Goal: Task Accomplishment & Management: Use online tool/utility

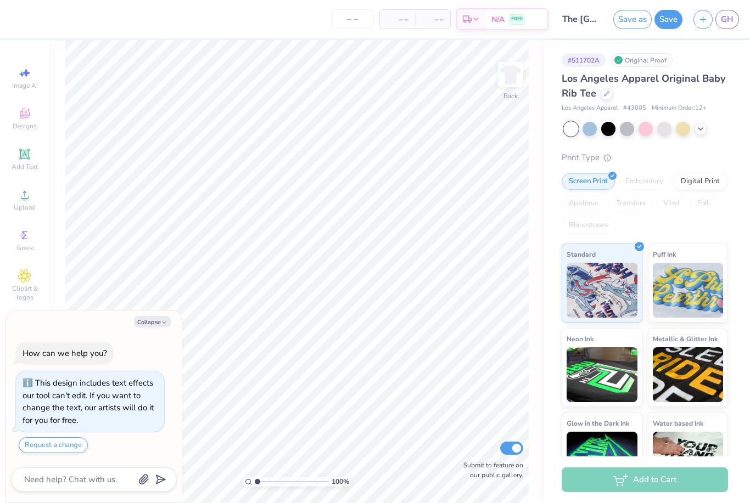
type textarea "x"
type input "1.74714181629662"
click at [156, 328] on button "Collapse" at bounding box center [152, 322] width 37 height 12
type textarea "x"
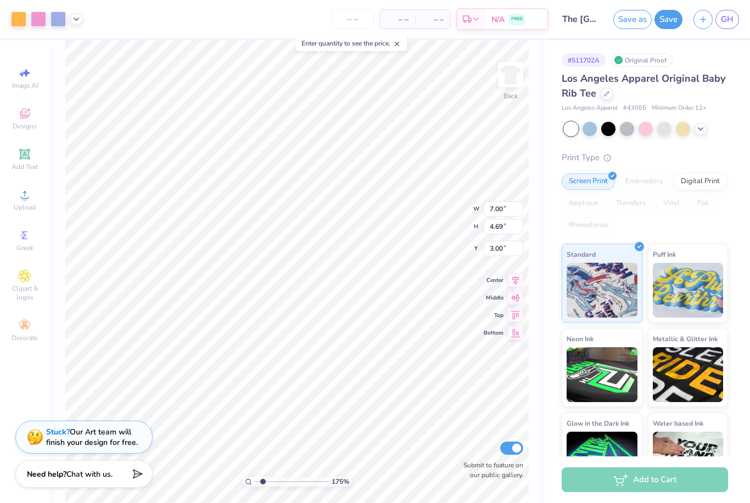
type input "1.74714181629662"
type input "2.33"
type input "1.74714181629662"
type input "1.93"
type input "1"
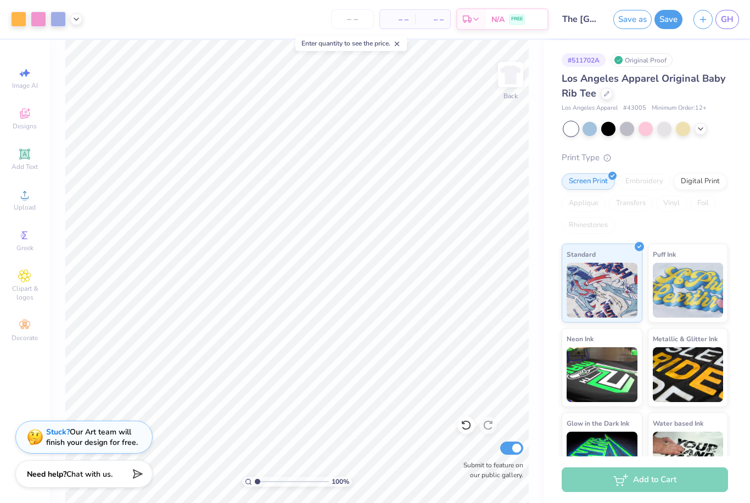
click at [588, 24] on input "The University of Texas at Austin : Grace Howard" at bounding box center [581, 19] width 54 height 22
click at [587, 19] on input "The University of Texas at Austin : Grace Howard" at bounding box center [581, 19] width 54 height 22
click at [585, 22] on input "The University of Texas at Austin : Grace Howard" at bounding box center [581, 19] width 54 height 22
click at [670, 22] on button "Save" at bounding box center [668, 17] width 28 height 19
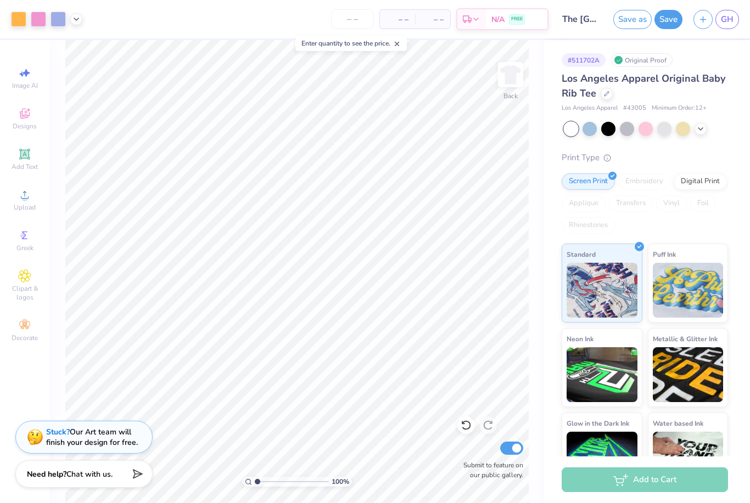
click at [724, 16] on div "Design Saved" at bounding box center [647, 17] width 167 height 13
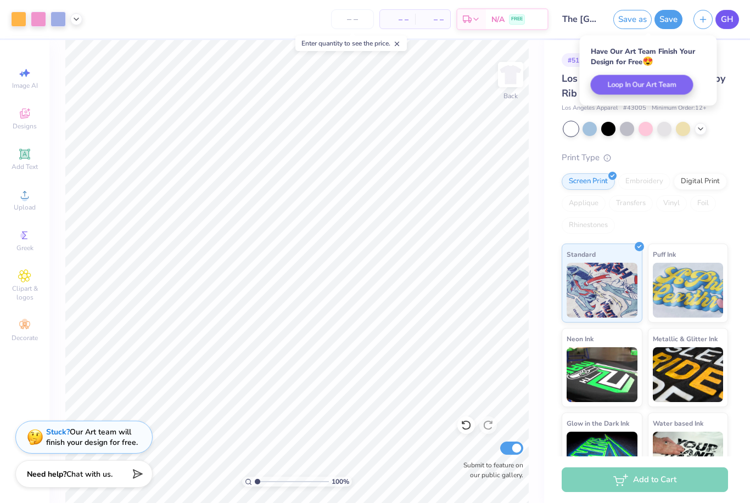
click at [728, 24] on span "GH" at bounding box center [727, 19] width 13 height 13
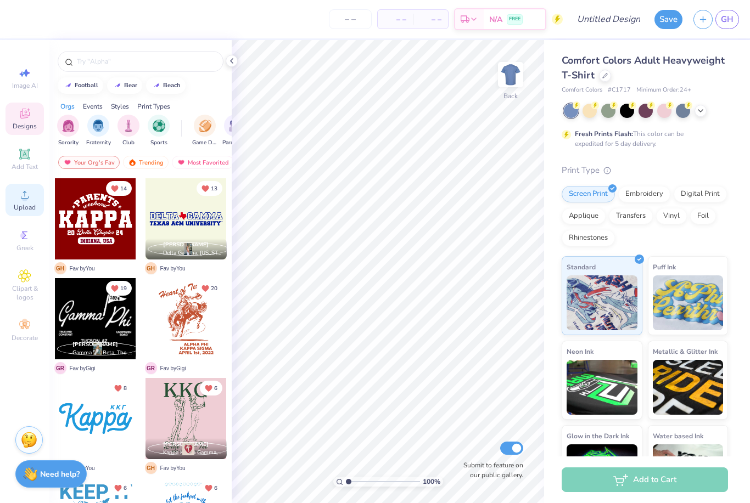
click at [18, 201] on icon at bounding box center [24, 194] width 13 height 13
click at [609, 73] on div at bounding box center [605, 75] width 12 height 12
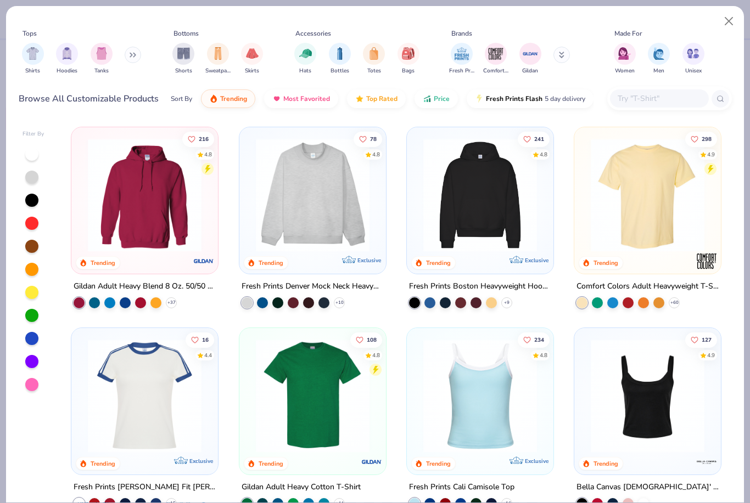
click at [642, 112] on div "Browse All Customizable Products Sort By Trending Most Favorited Top Rated Pric…" at bounding box center [375, 98] width 713 height 31
click at [648, 100] on input "text" at bounding box center [658, 98] width 85 height 13
click at [320, 206] on img at bounding box center [312, 195] width 125 height 114
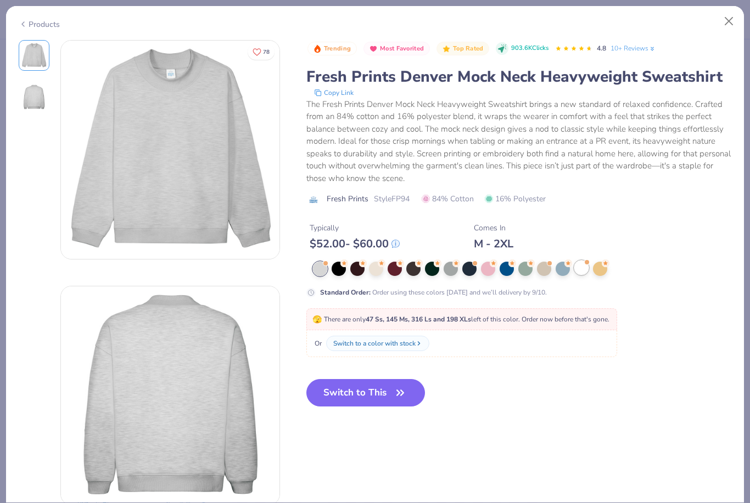
click at [576, 268] on div at bounding box center [581, 268] width 14 height 14
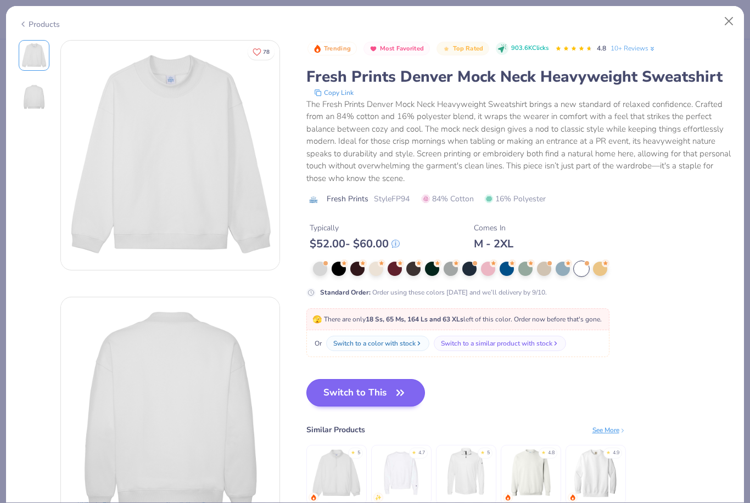
click at [353, 397] on button "Switch to This" at bounding box center [365, 392] width 119 height 27
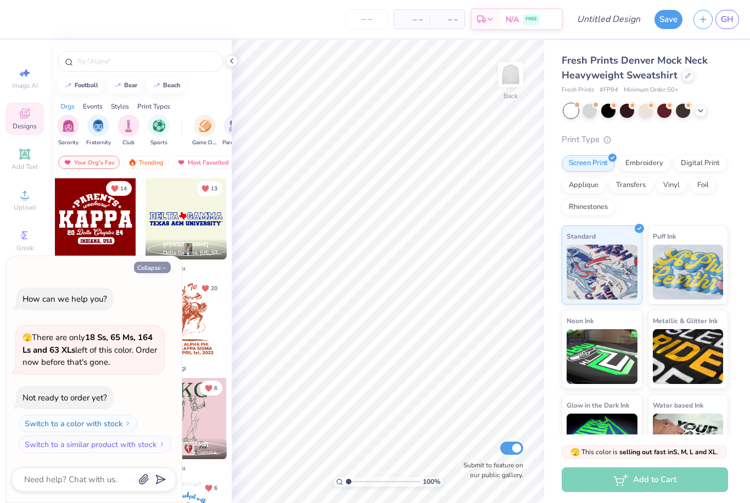
click at [153, 267] on button "Collapse" at bounding box center [152, 268] width 37 height 12
type textarea "x"
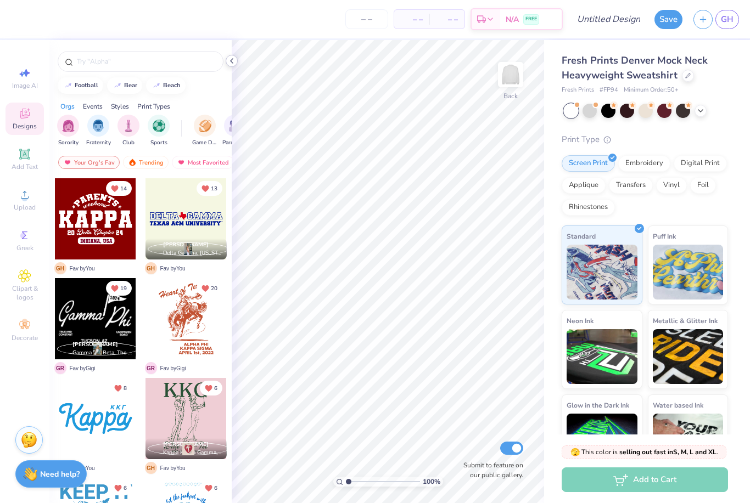
click at [235, 60] on icon at bounding box center [231, 61] width 9 height 9
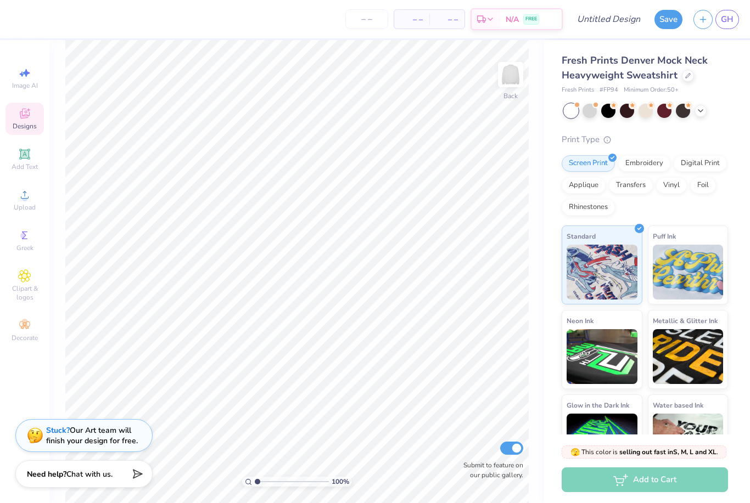
click at [109, 441] on div "Stuck? Our Art team will finish your design for free." at bounding box center [92, 435] width 92 height 21
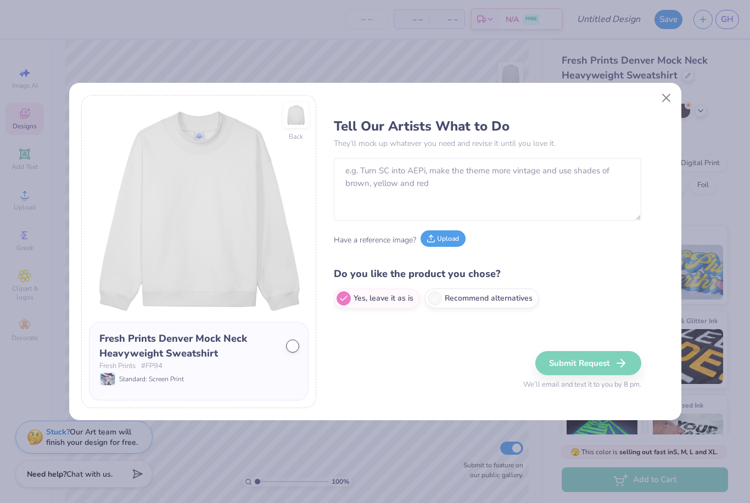
click at [444, 239] on button "Upload" at bounding box center [443, 239] width 45 height 16
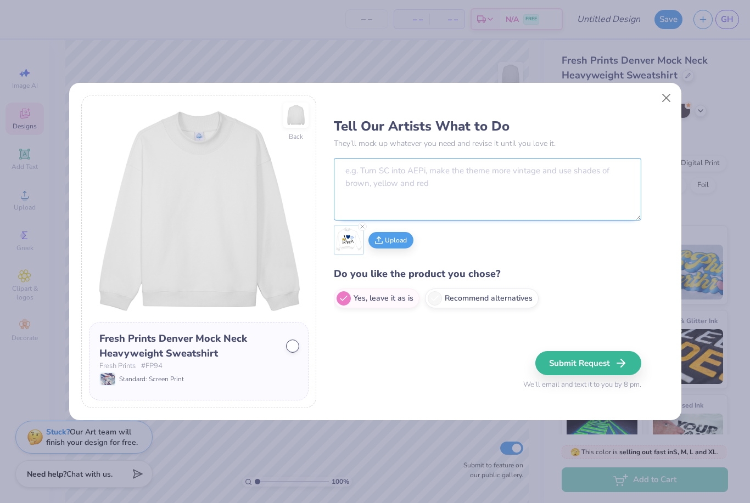
click at [427, 188] on textarea at bounding box center [487, 189] width 307 height 63
type textarea "Do this but sharpen it up please!!!"
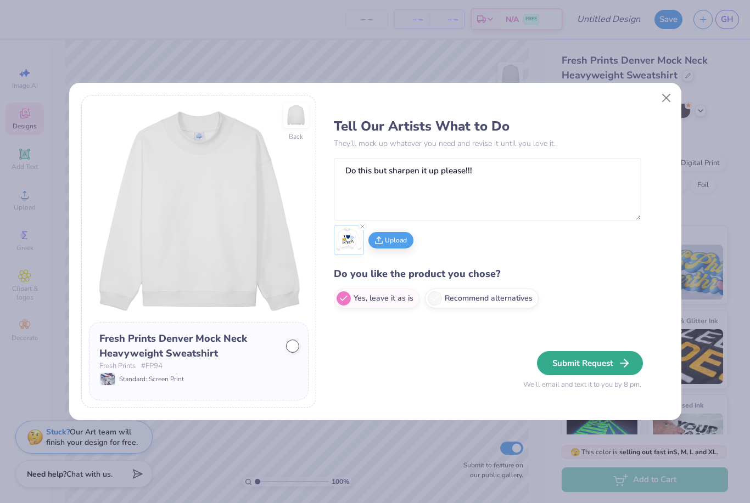
click at [575, 366] on button "Submit Request" at bounding box center [590, 363] width 106 height 24
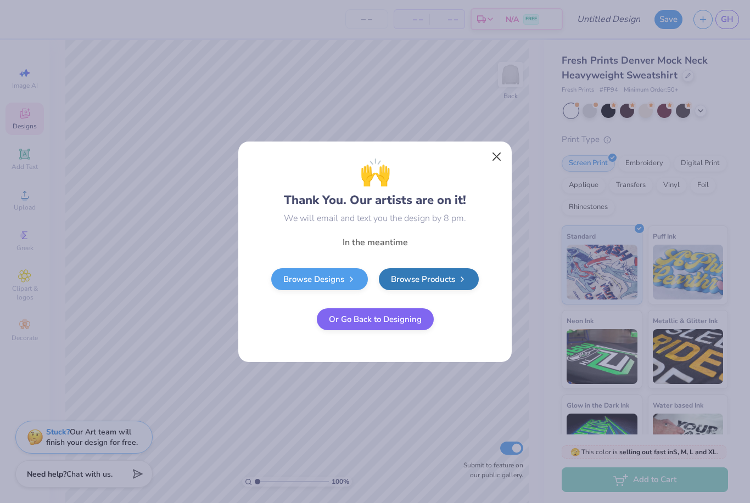
click at [495, 156] on button "Close" at bounding box center [496, 156] width 21 height 21
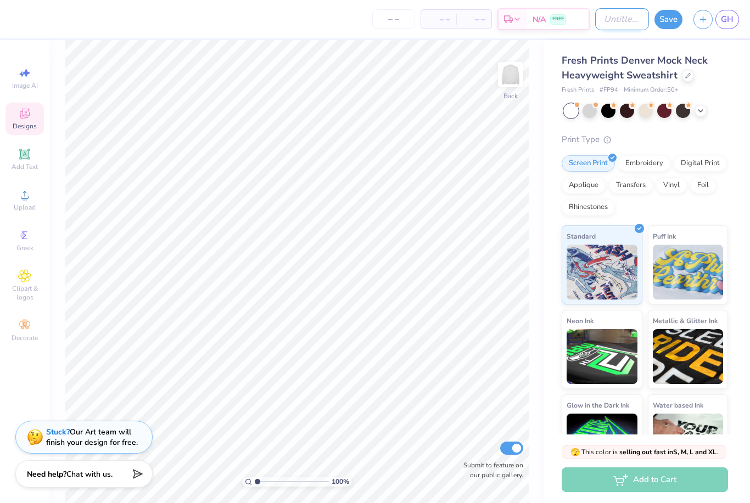
click at [630, 24] on input "Design Title" at bounding box center [622, 19] width 54 height 22
click at [732, 27] on link "GH" at bounding box center [727, 19] width 24 height 19
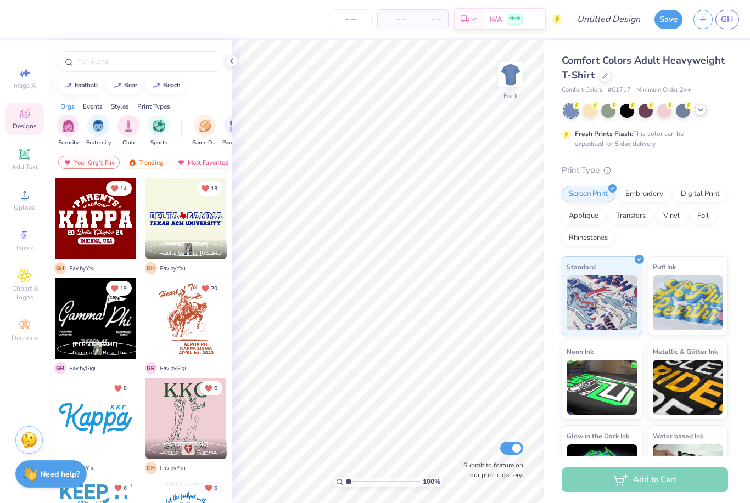
click at [703, 114] on div at bounding box center [700, 110] width 12 height 12
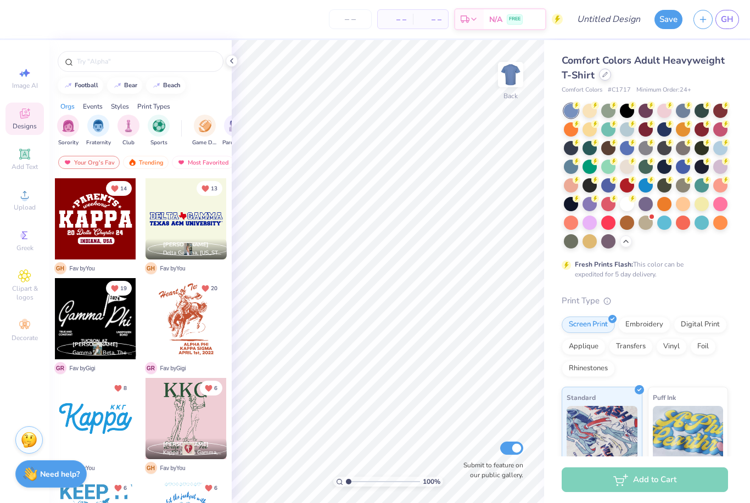
click at [608, 72] on div at bounding box center [605, 75] width 12 height 12
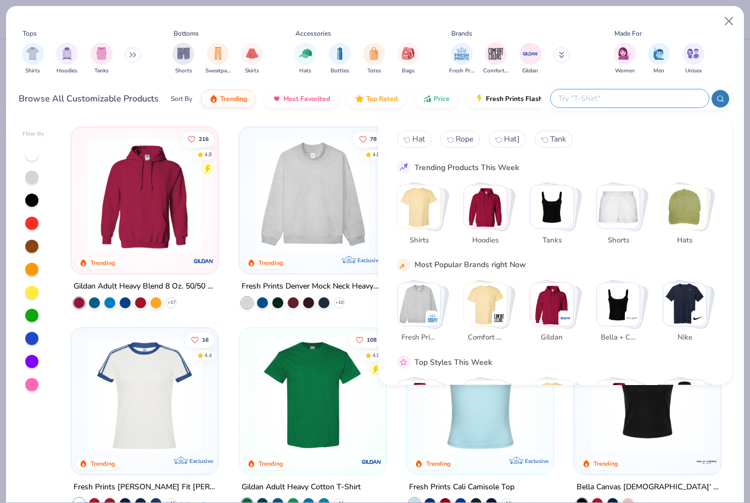
click at [640, 93] on input "text" at bounding box center [629, 98] width 144 height 13
type input "Shorts"
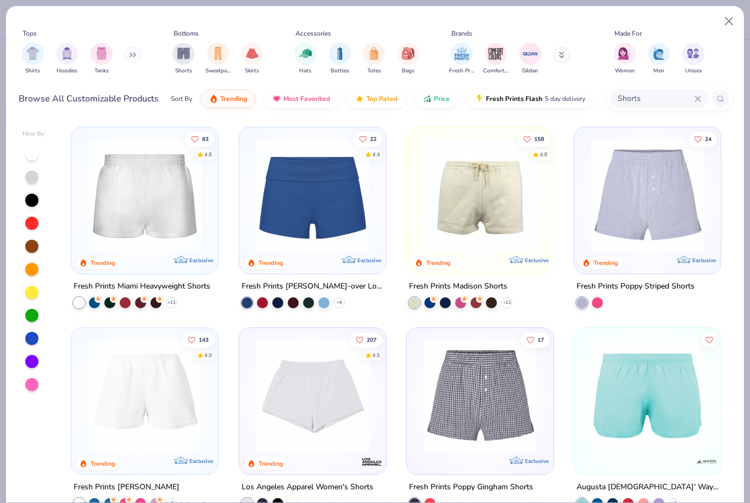
click at [120, 194] on img at bounding box center [144, 195] width 125 height 114
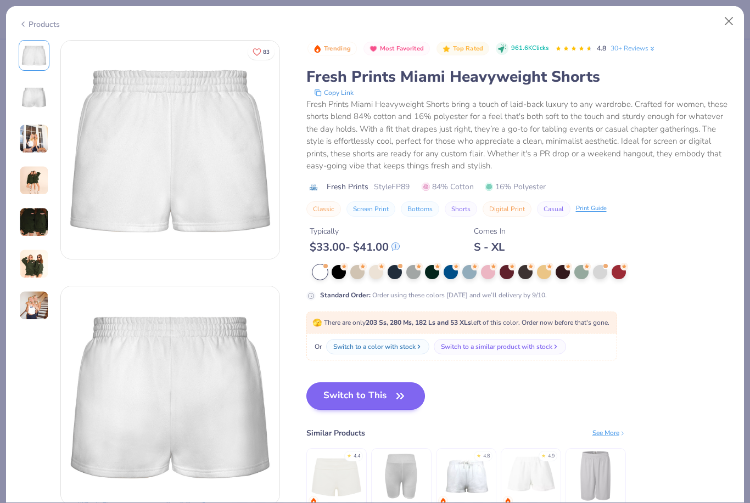
click at [372, 397] on button "Switch to This" at bounding box center [365, 396] width 119 height 27
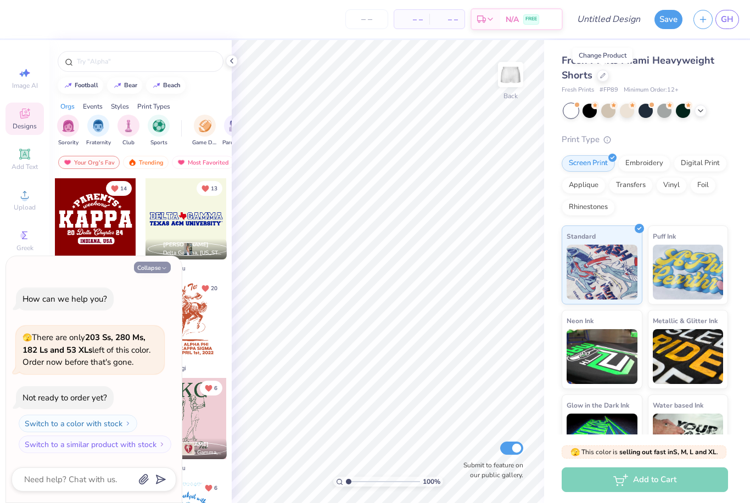
click at [161, 269] on icon "button" at bounding box center [164, 268] width 7 height 7
type textarea "x"
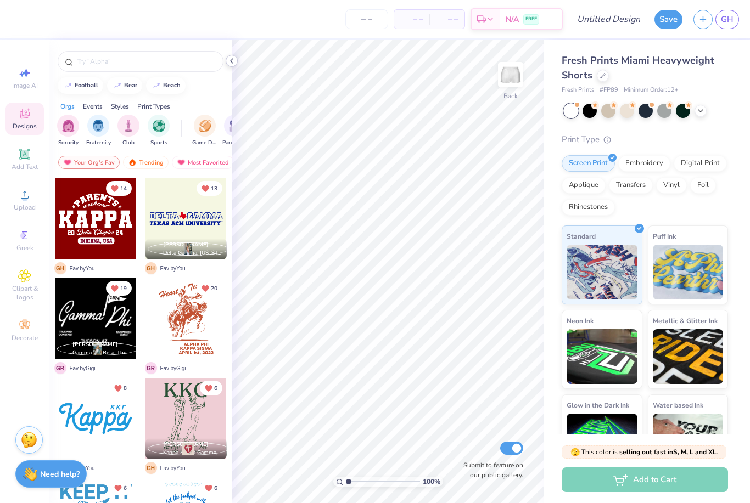
click at [232, 65] on icon at bounding box center [231, 61] width 9 height 9
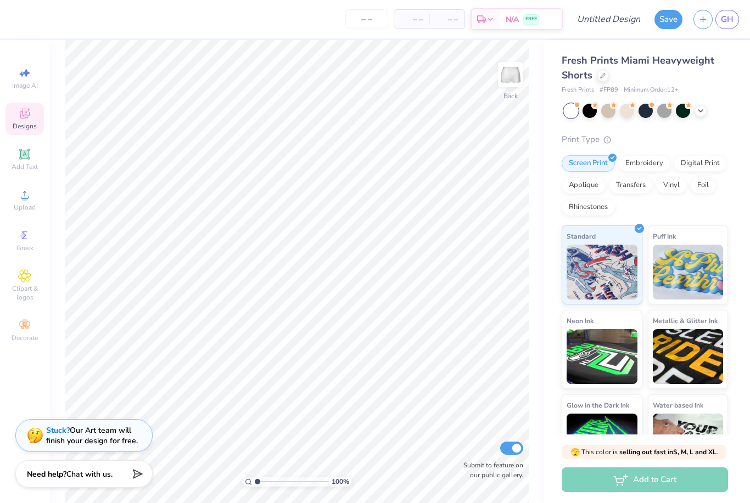
click at [60, 441] on div "Stuck? Our Art team will finish your design for free." at bounding box center [92, 435] width 92 height 21
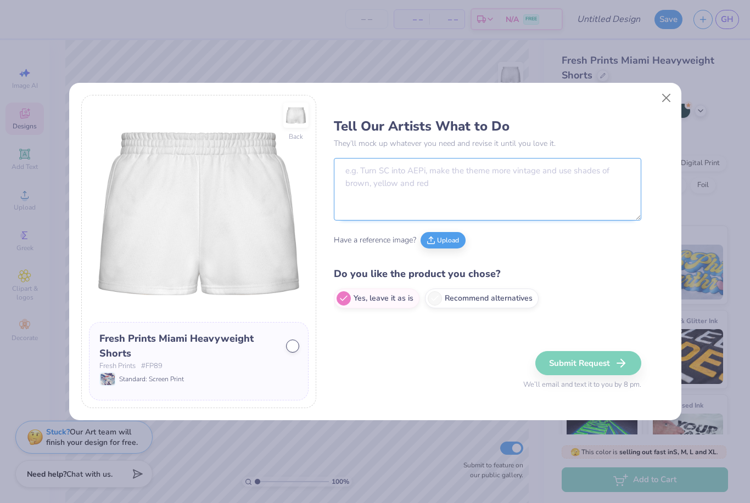
click at [538, 174] on textarea at bounding box center [487, 189] width 307 height 63
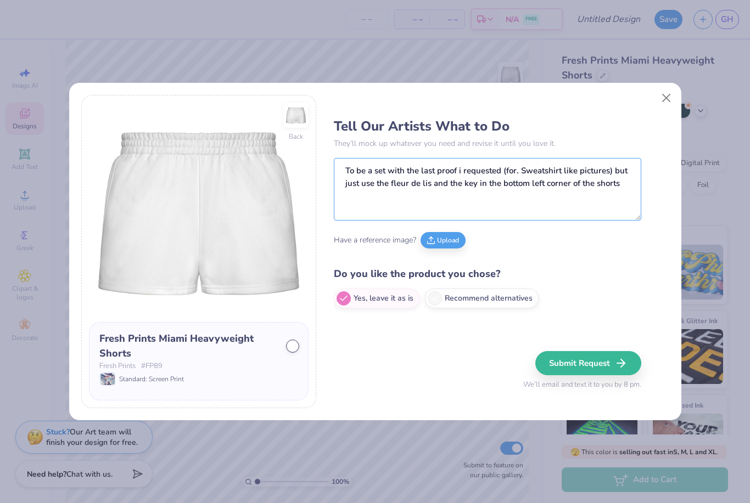
drag, startPoint x: 356, startPoint y: 181, endPoint x: 296, endPoint y: 181, distance: 60.4
click at [296, 181] on div "Back Fresh Prints Miami Heavyweight Shorts Fresh Prints # FP89 Standard: Screen…" at bounding box center [374, 251] width 587 height 313
click at [629, 181] on textarea "To be a set with the last proof i requested (for. Sweatshirt like pictures) but…" at bounding box center [487, 189] width 307 height 63
click at [434, 243] on button "Upload" at bounding box center [443, 239] width 45 height 16
click at [558, 170] on textarea "To be a set with the last proof i requested (for. Sweatshirt like pictures) but…" at bounding box center [487, 189] width 307 height 63
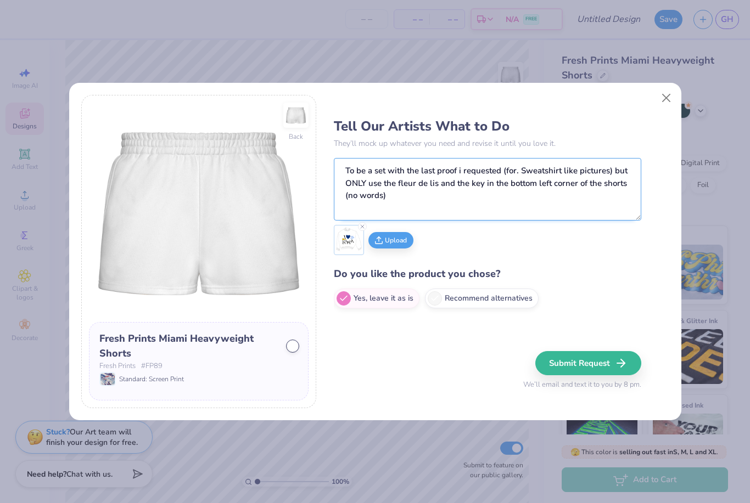
click at [521, 171] on textarea "To be a set with the last proof i requested (for. Sweatshirt like pictures) but…" at bounding box center [487, 189] width 307 height 63
click at [539, 168] on textarea "To be a set with the last proof i requested (for Sweatshirt like pictures) but …" at bounding box center [487, 189] width 307 height 63
click at [607, 167] on textarea "To be a set with the last proof i requested (for mock neck like pictures) but O…" at bounding box center [487, 189] width 307 height 63
type textarea "To be a set with the last proof i requested (for mock neck like pictured) but O…"
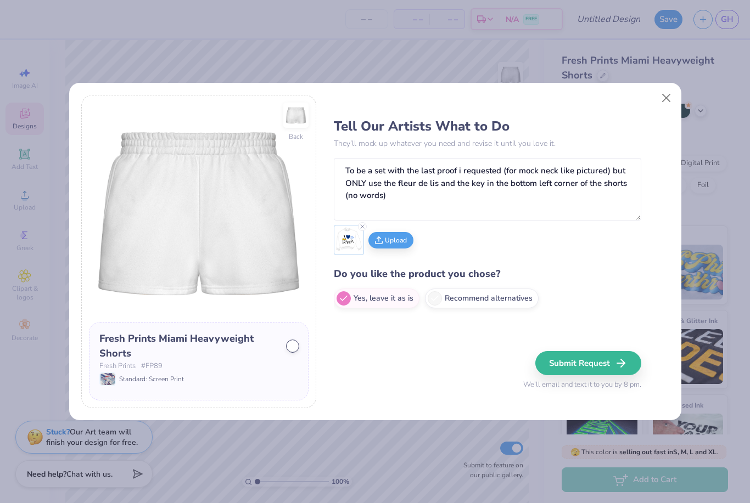
click at [610, 365] on button "Submit Request" at bounding box center [588, 363] width 106 height 24
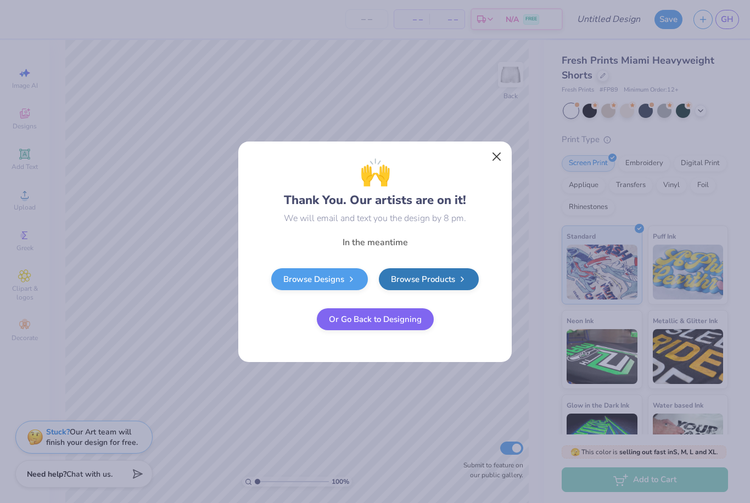
click at [491, 153] on button "Close" at bounding box center [496, 156] width 21 height 21
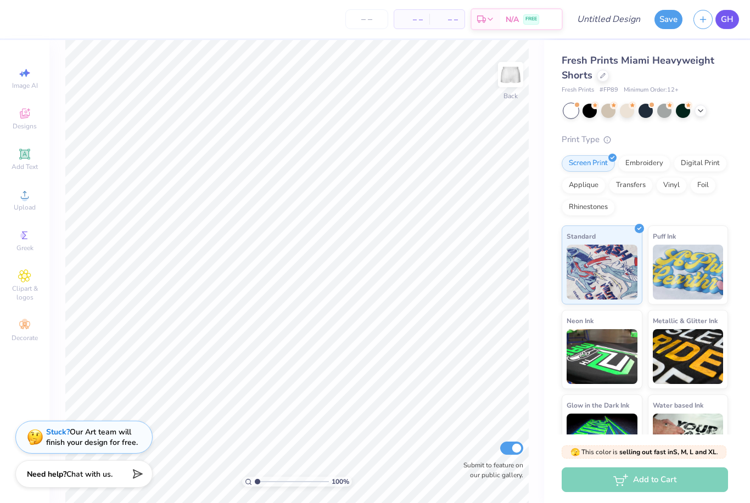
click at [717, 24] on link "GH" at bounding box center [727, 19] width 24 height 19
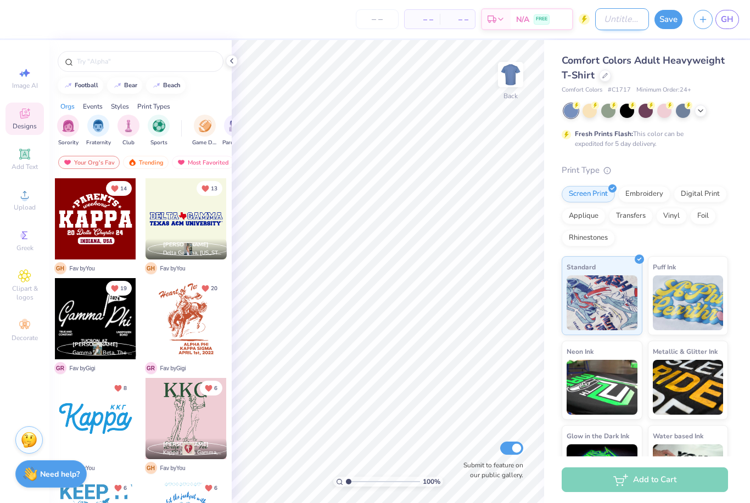
click at [615, 16] on input "Design Title" at bounding box center [622, 19] width 54 height 22
type input "Pjs"
click at [141, 65] on input "text" at bounding box center [146, 61] width 141 height 11
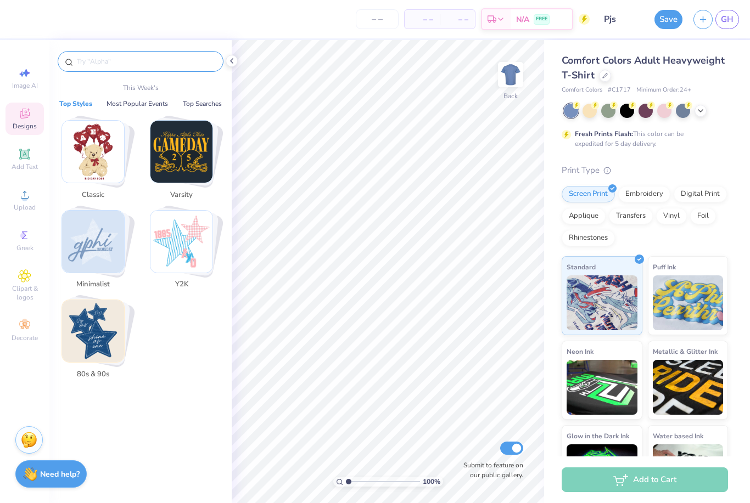
click at [707, 110] on div at bounding box center [646, 111] width 164 height 14
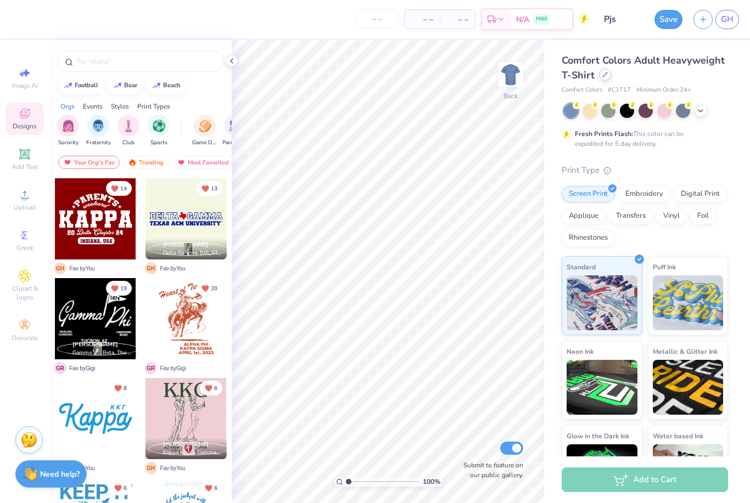
click at [602, 72] on div at bounding box center [605, 75] width 12 height 12
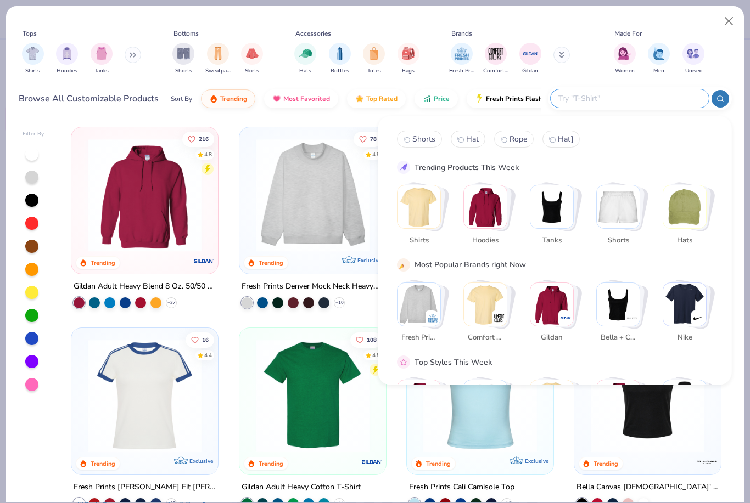
click at [652, 99] on input "text" at bounding box center [629, 98] width 144 height 13
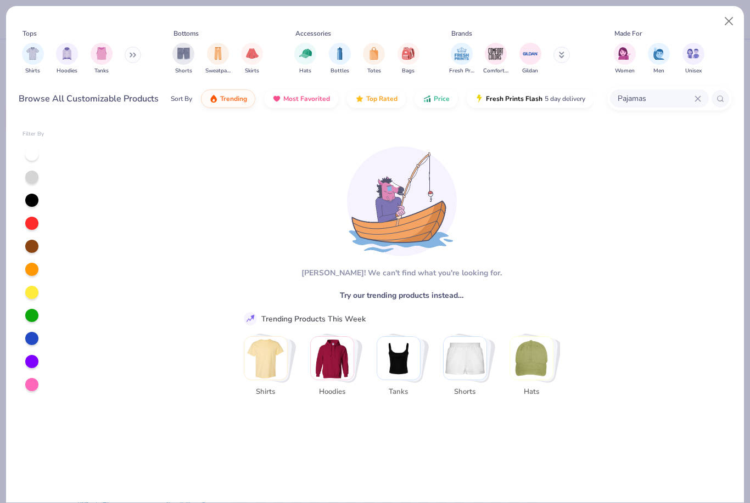
drag, startPoint x: 659, startPoint y: 110, endPoint x: 597, endPoint y: 87, distance: 66.4
click at [597, 87] on div "Browse All Customizable Products Sort By Trending Most Favorited Top Rated Pric…" at bounding box center [375, 98] width 713 height 31
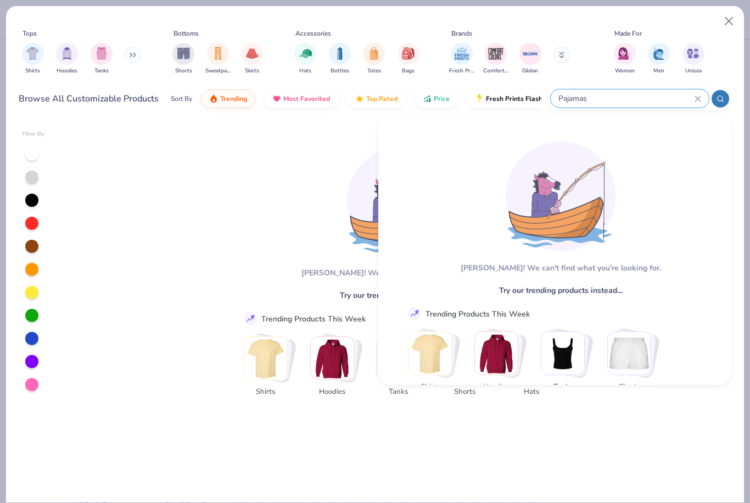
click at [641, 95] on input "Pajamas" at bounding box center [625, 98] width 137 height 13
click at [564, 96] on input "Pajamas" at bounding box center [625, 98] width 137 height 13
type input "Satin"
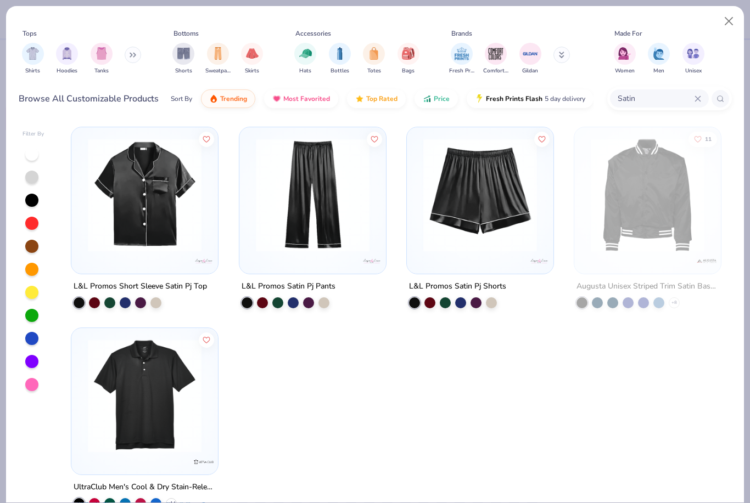
click at [142, 210] on img at bounding box center [144, 195] width 125 height 114
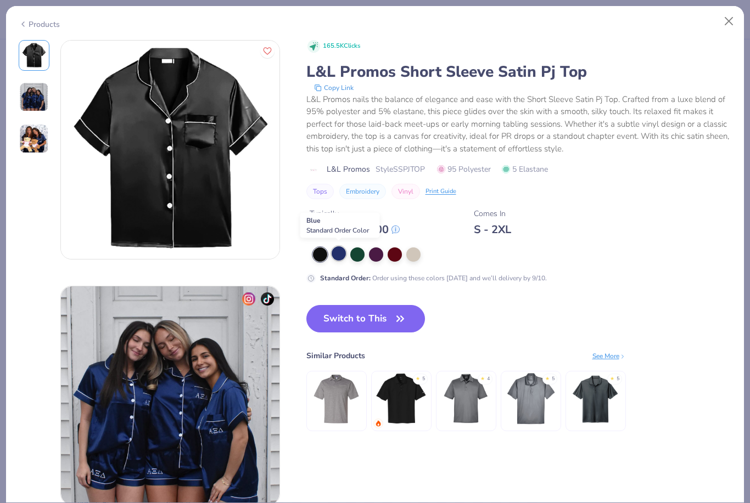
click at [338, 254] on div at bounding box center [339, 253] width 14 height 14
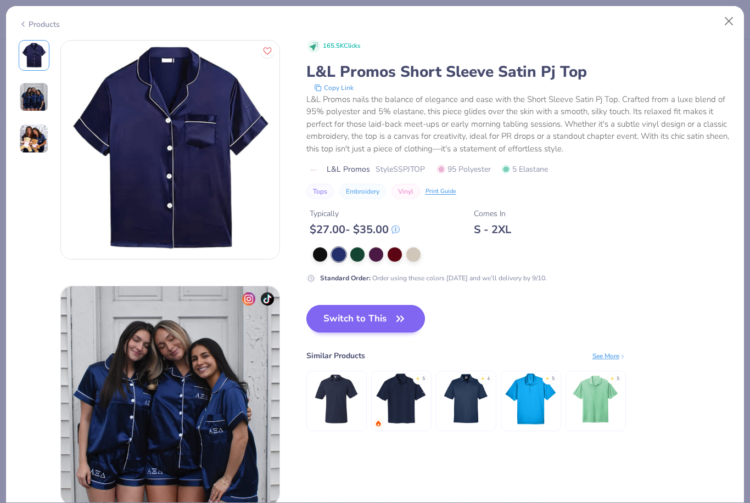
click at [355, 322] on button "Switch to This" at bounding box center [365, 318] width 119 height 27
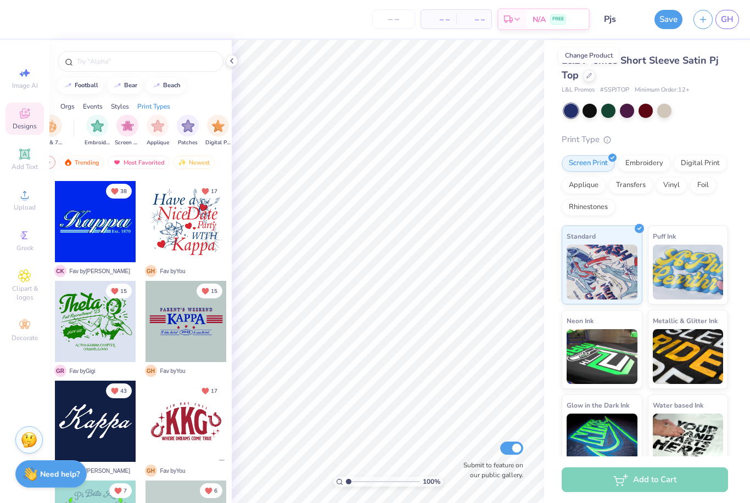
scroll to position [0, 887]
click at [128, 108] on div "Styles" at bounding box center [120, 107] width 18 height 10
click at [124, 130] on img "filter for Minimalist" at bounding box center [128, 126] width 12 height 13
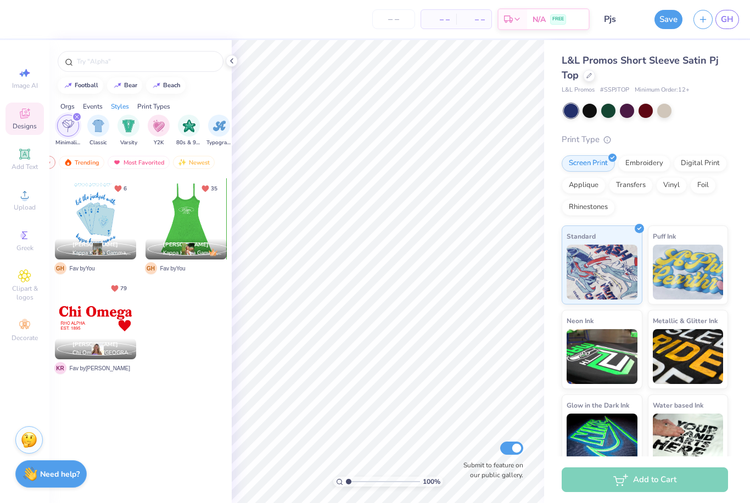
click at [145, 221] on div at bounding box center [104, 218] width 81 height 81
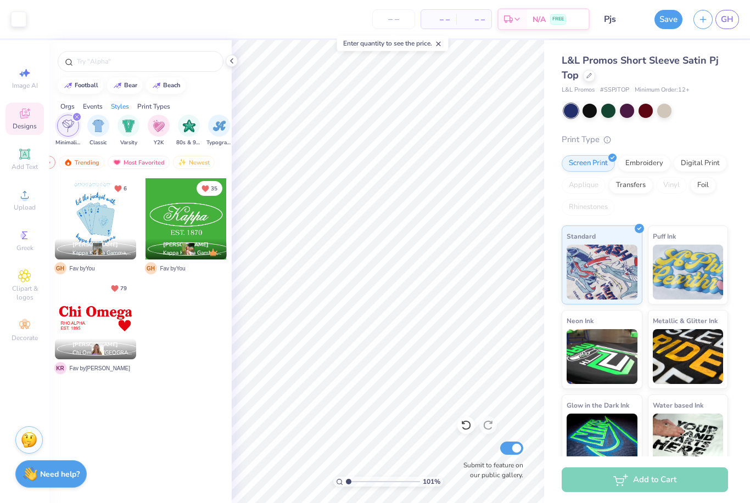
type input "1"
click at [621, 21] on input "Pjs" at bounding box center [622, 19] width 54 height 22
type input "Pj shirt"
click at [666, 27] on button "Save" at bounding box center [668, 17] width 28 height 19
click at [666, 16] on div "Save" at bounding box center [668, 19] width 28 height 19
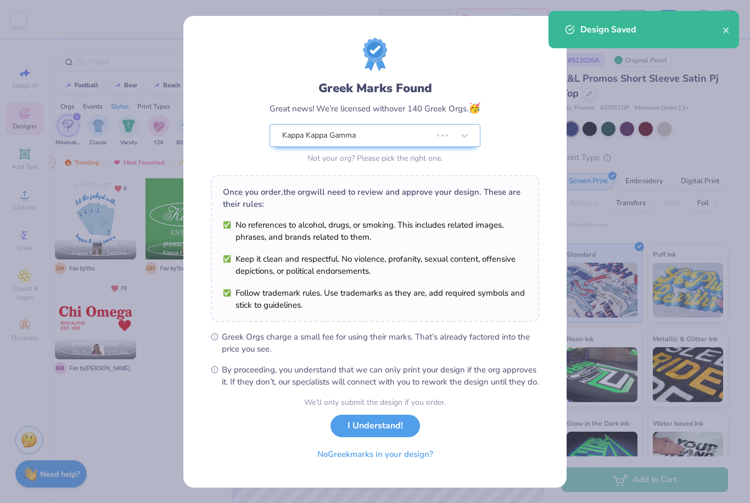
click at [715, 16] on div "Design Saved" at bounding box center [643, 29] width 190 height 37
click at [383, 431] on button "I Understand!" at bounding box center [374, 423] width 89 height 23
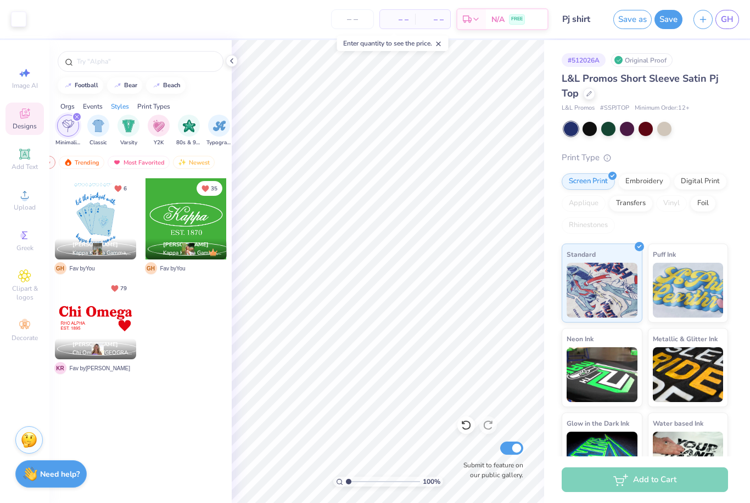
click at [723, 25] on span "GH" at bounding box center [727, 19] width 13 height 13
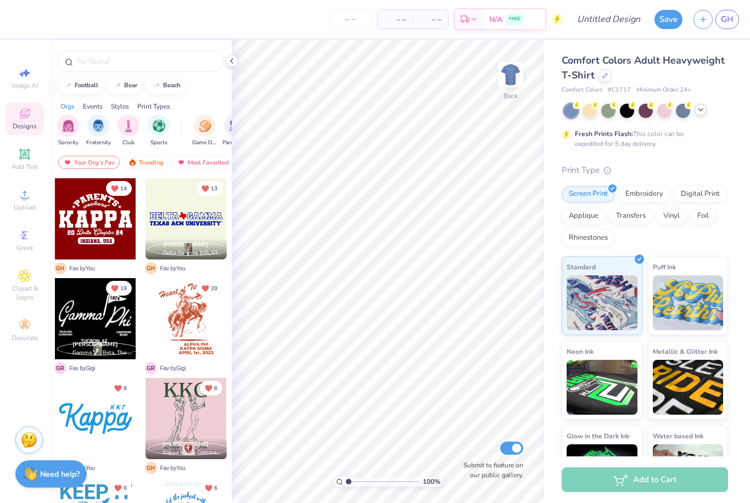
click at [702, 109] on icon at bounding box center [700, 109] width 9 height 9
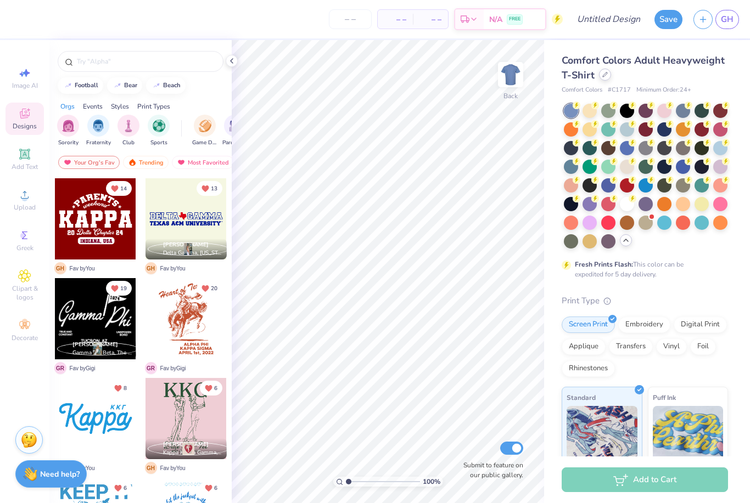
click at [606, 73] on icon at bounding box center [604, 74] width 5 height 5
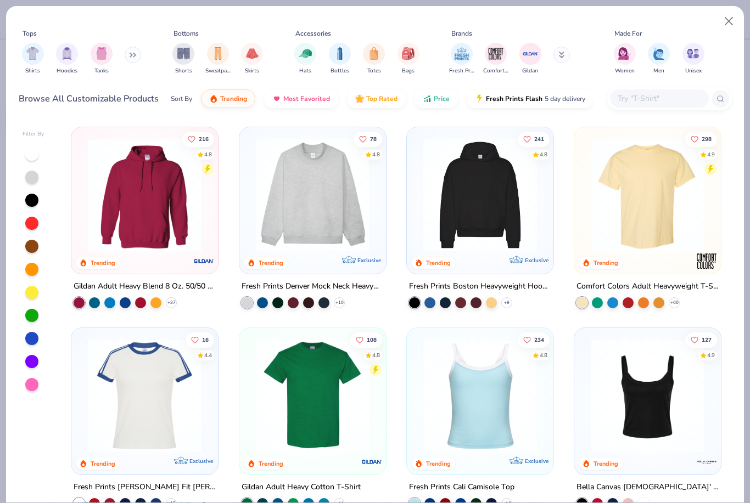
click at [653, 96] on input "text" at bounding box center [658, 98] width 85 height 13
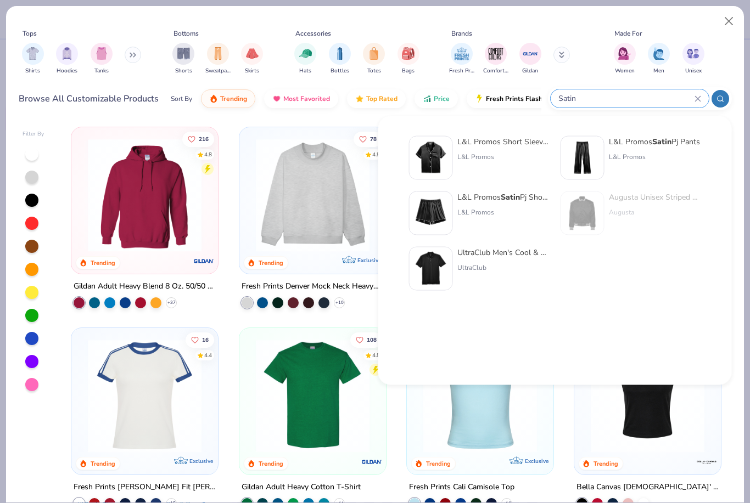
type input "Satin"
click at [430, 215] on img at bounding box center [431, 214] width 34 height 34
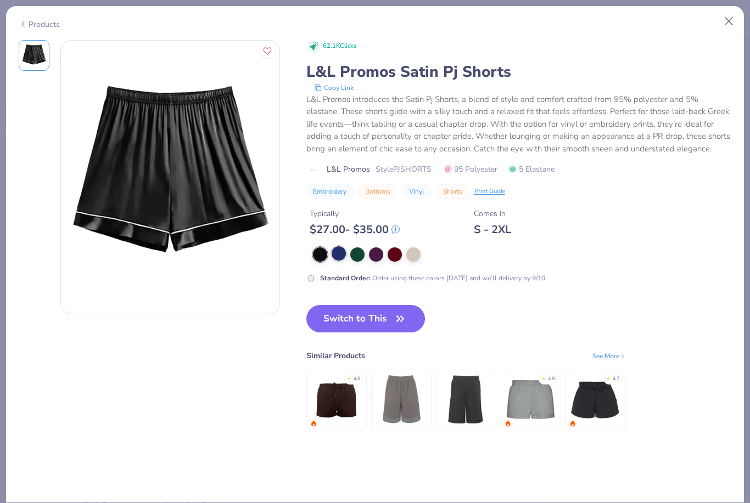
click at [341, 253] on div at bounding box center [339, 253] width 14 height 14
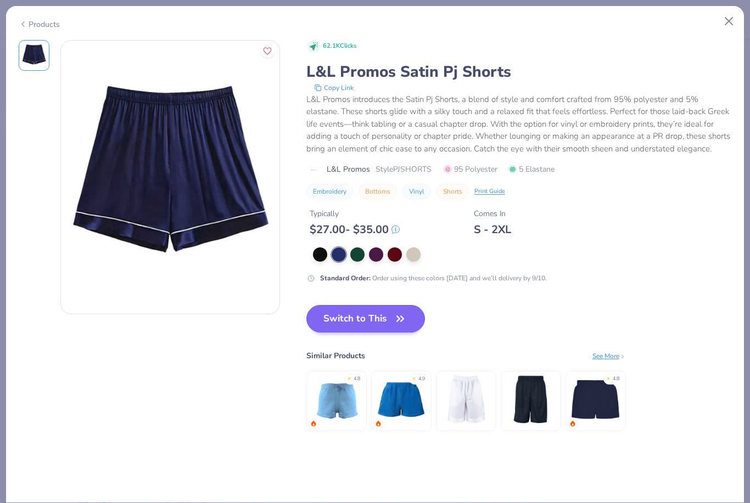
click at [351, 323] on button "Switch to This" at bounding box center [365, 318] width 119 height 27
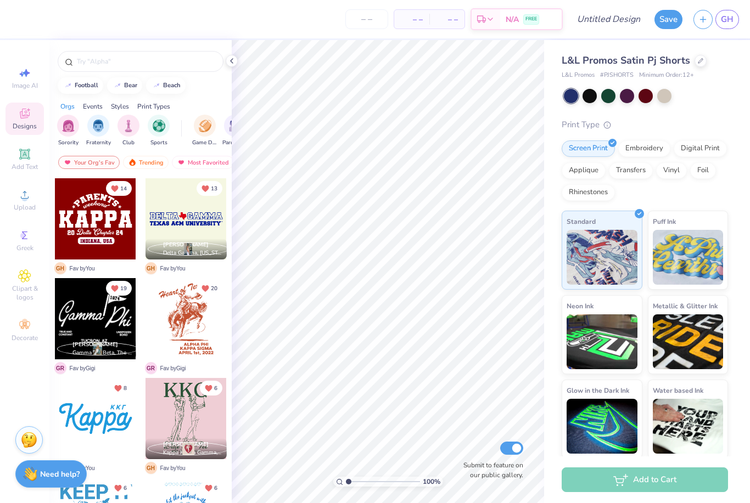
click at [119, 109] on div "Styles" at bounding box center [120, 107] width 18 height 10
click at [25, 279] on icon at bounding box center [24, 275] width 5 height 5
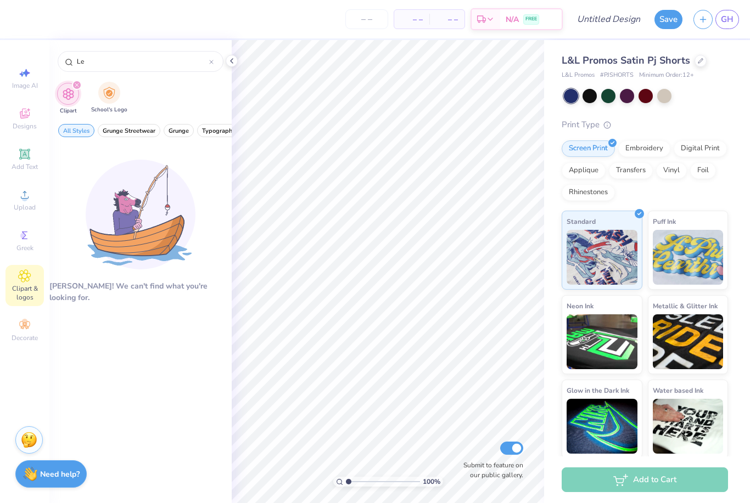
type input "L"
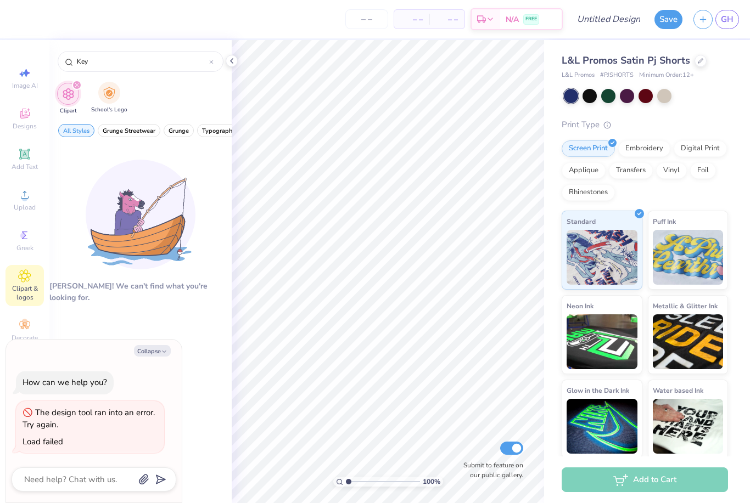
type input "Key"
click at [27, 125] on span "Designs" at bounding box center [25, 126] width 24 height 9
type textarea "x"
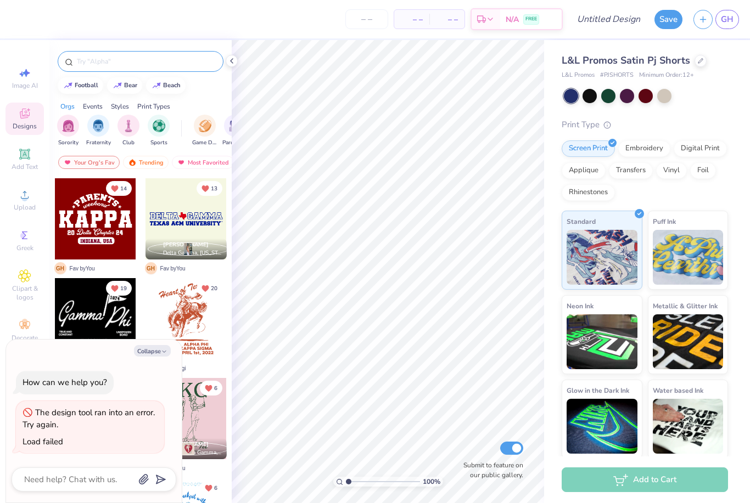
click at [122, 59] on input "text" at bounding box center [146, 61] width 141 height 11
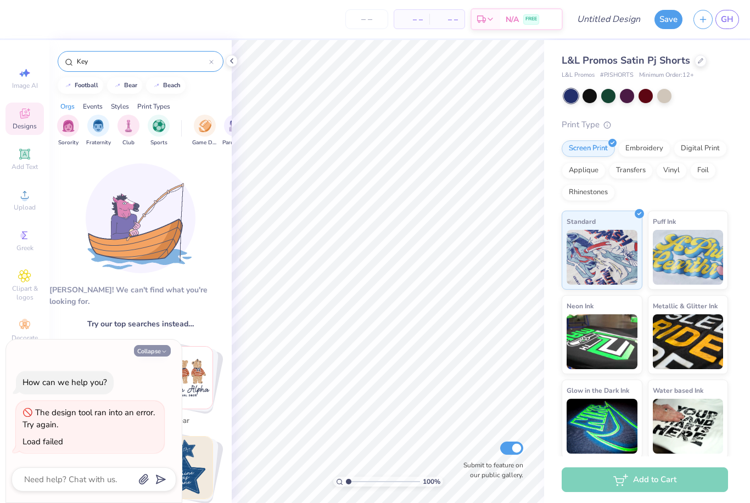
type input "Key"
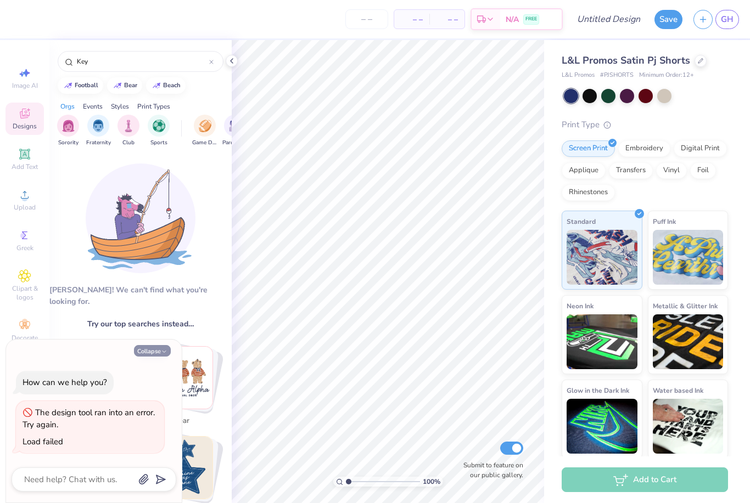
click at [156, 354] on button "Collapse" at bounding box center [152, 351] width 37 height 12
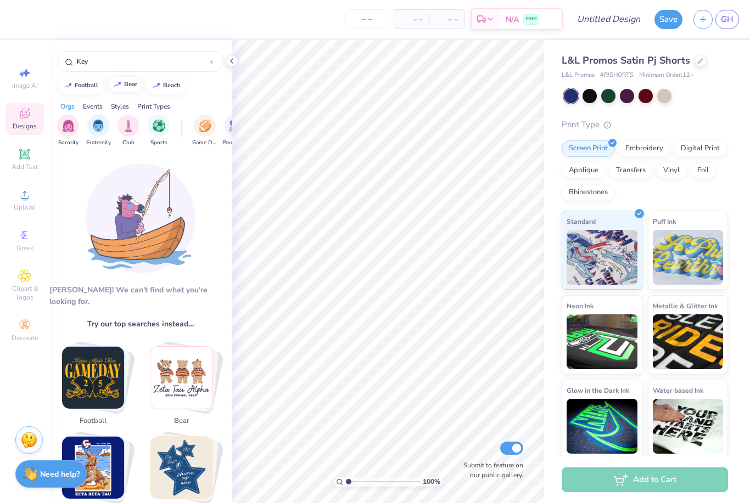
scroll to position [0, 0]
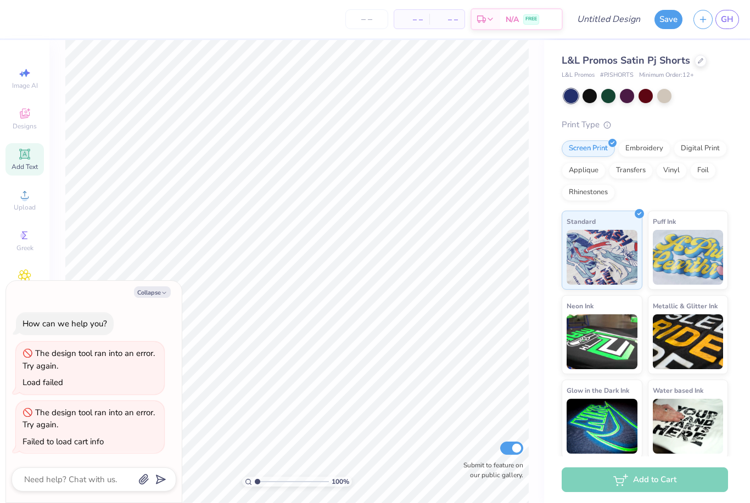
click at [19, 176] on div "Add Text" at bounding box center [24, 159] width 38 height 32
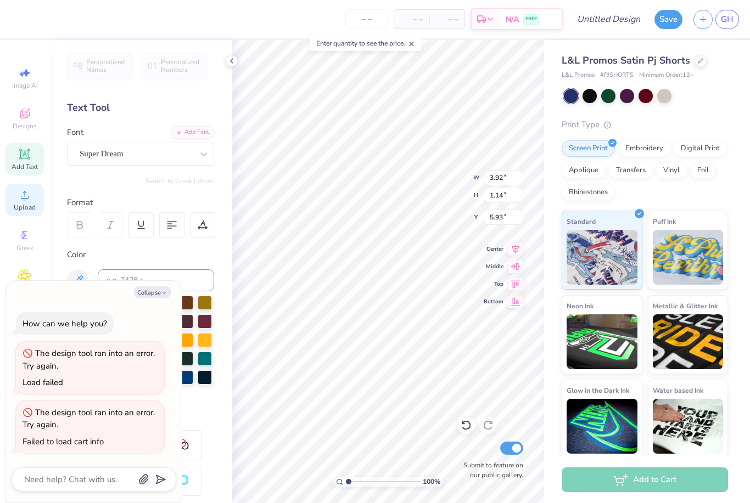
click at [23, 205] on div "Upload" at bounding box center [24, 200] width 38 height 32
click at [155, 293] on button "Collapse" at bounding box center [152, 293] width 37 height 12
type textarea "x"
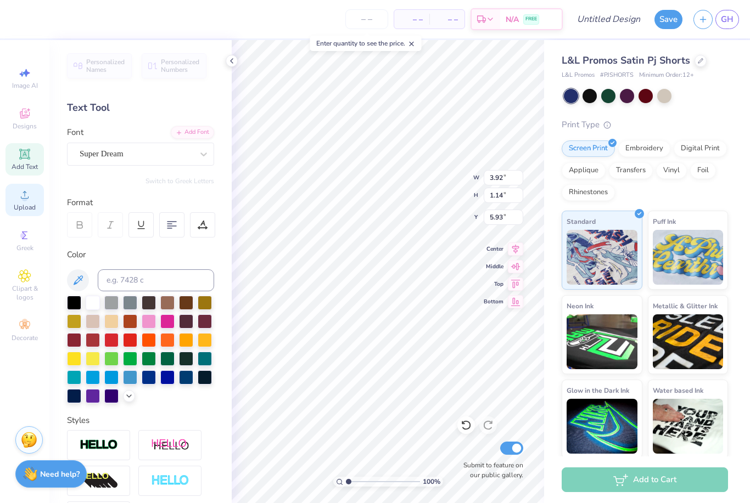
click at [30, 208] on span "Upload" at bounding box center [25, 207] width 22 height 9
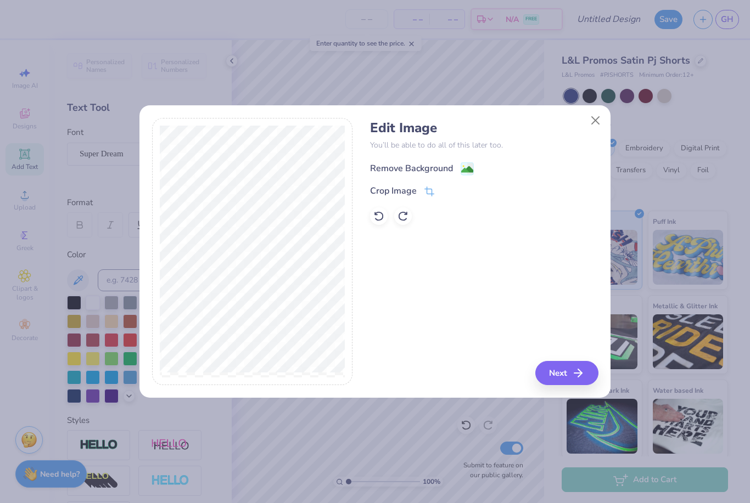
click at [440, 161] on div "Remove Background" at bounding box center [484, 168] width 228 height 14
click at [451, 161] on div "Remove Background" at bounding box center [484, 168] width 228 height 14
click at [463, 161] on div "Remove Background" at bounding box center [484, 168] width 228 height 14
click at [462, 165] on image at bounding box center [467, 170] width 12 height 12
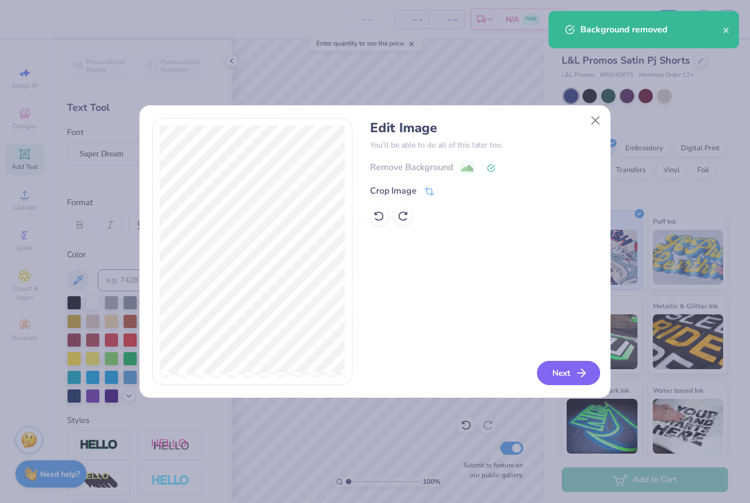
click at [563, 366] on button "Next" at bounding box center [568, 373] width 63 height 24
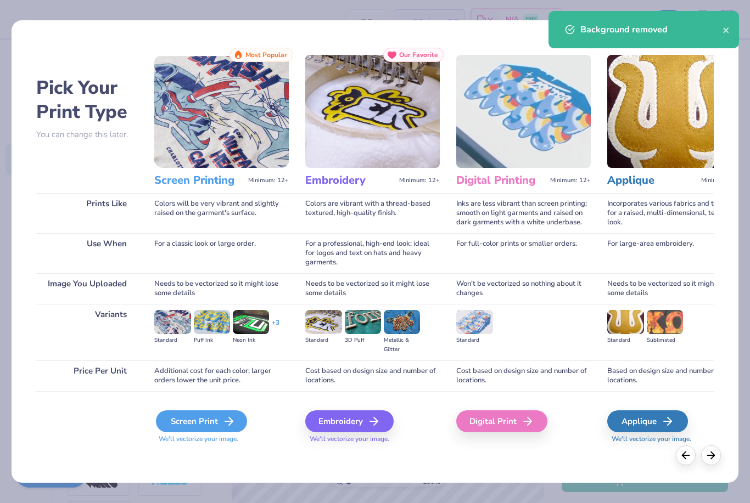
click at [211, 416] on div "Screen Print" at bounding box center [201, 422] width 91 height 22
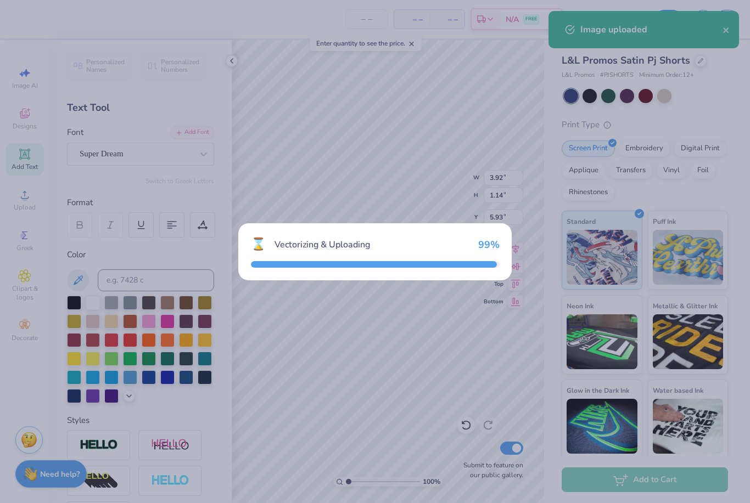
type input "8.44"
type input "3.98"
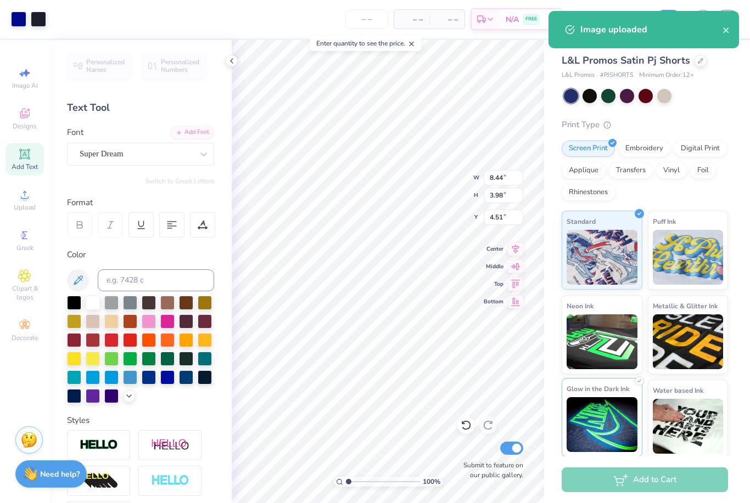
type input "1.28"
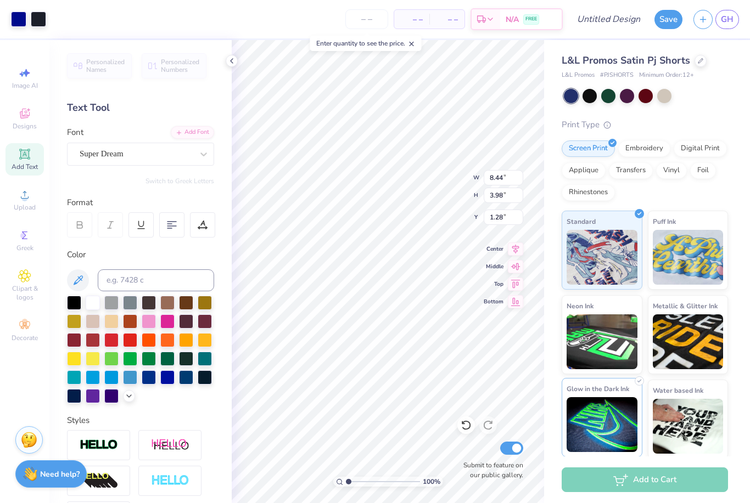
type input "3.92"
type input "1.14"
type input "5.93"
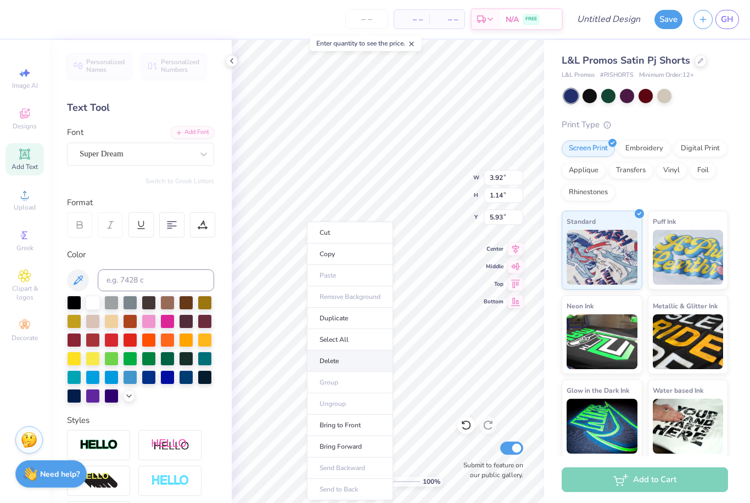
click at [315, 366] on li "Delete" at bounding box center [350, 361] width 86 height 21
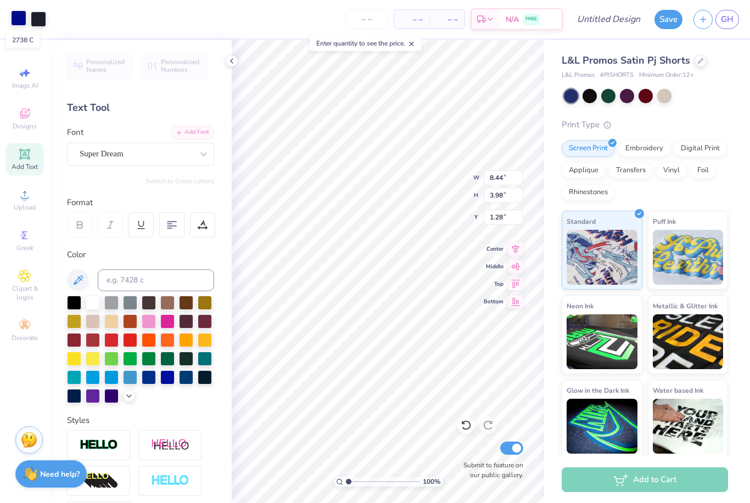
click at [18, 19] on div at bounding box center [18, 17] width 15 height 15
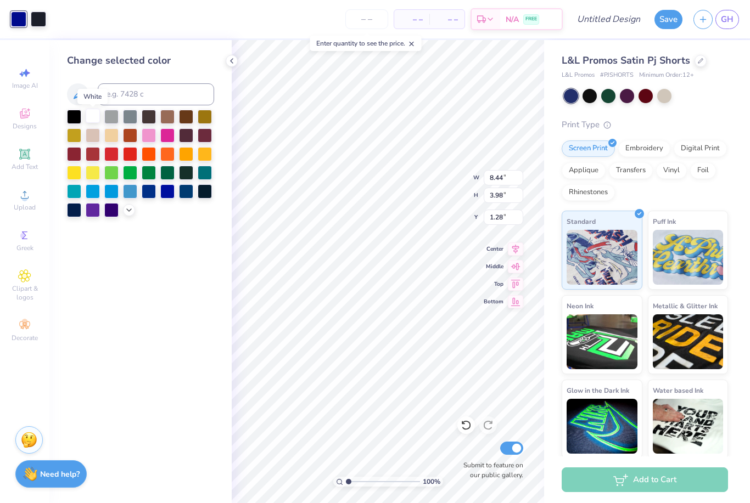
click at [93, 122] on div at bounding box center [93, 116] width 14 height 14
click at [233, 62] on icon at bounding box center [231, 61] width 9 height 9
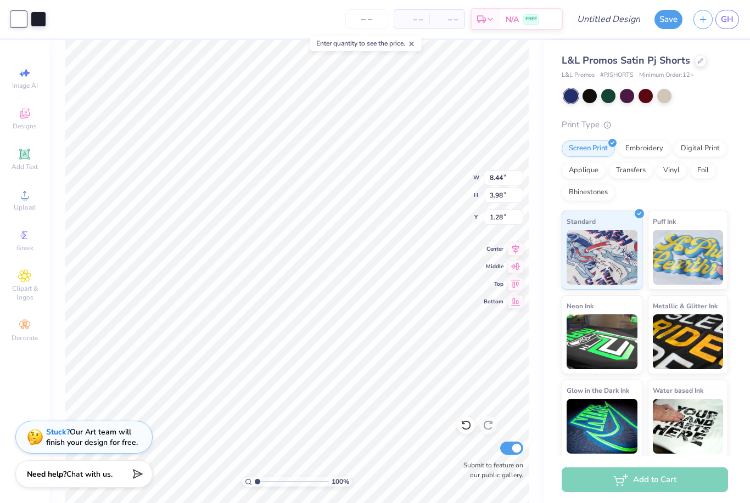
type input "5.70"
type input "2.69"
type input "6.50"
type input "4.63"
type input "2.18"
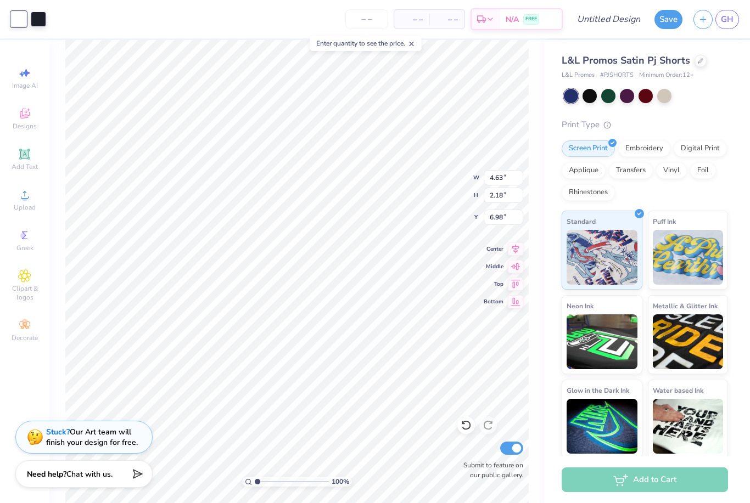
type input "8.19"
type input "4.52"
type input "2.17"
type input "8.51"
type input "8.21"
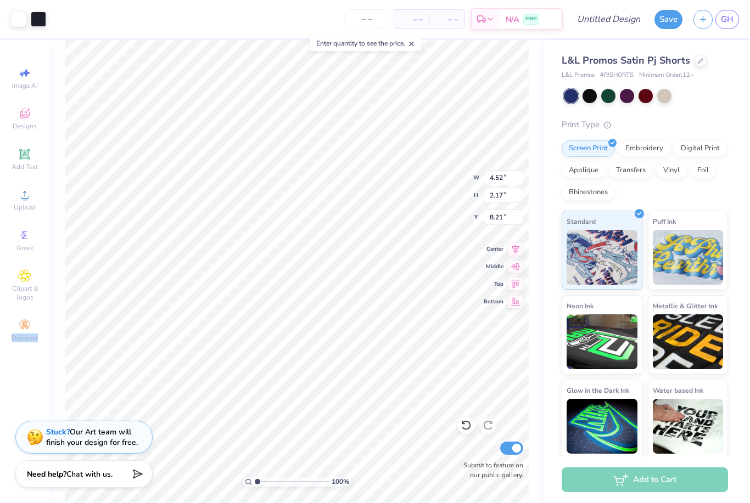
type input "5.28"
type input "2.53"
type input "7.98"
type input "8.97"
type input "4.58"
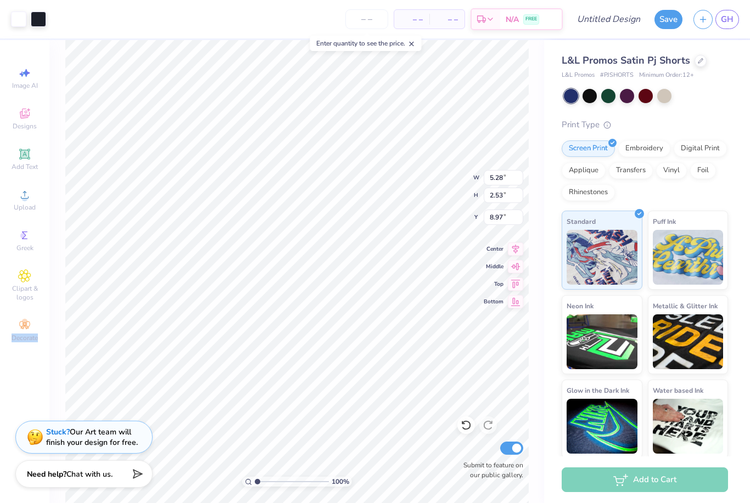
type input "2.20"
type input "9.36"
type input "4.82"
type input "2.31"
type input "9.12"
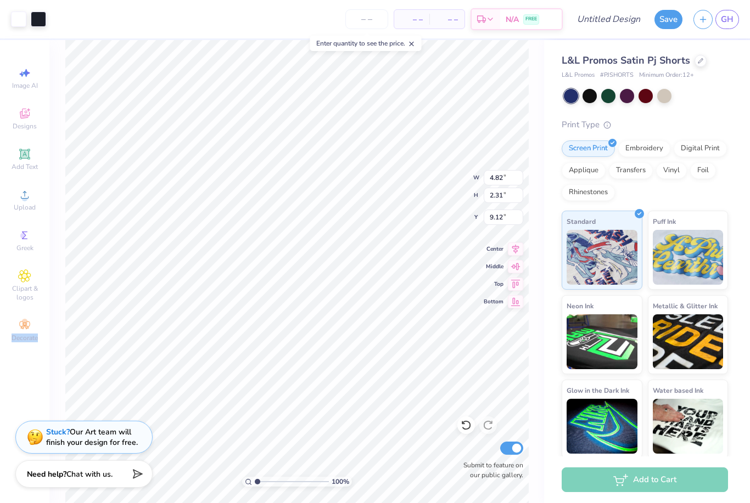
type input "3.29"
type input "1.58"
type input "9.41"
type input "3.65"
type input "1.75"
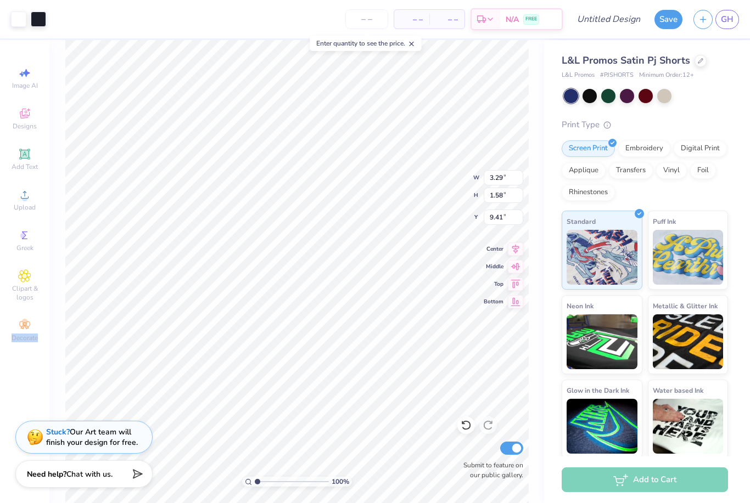
type input "9.39"
click at [543, 204] on div "100 % Submit to feature on our public gallery." at bounding box center [296, 271] width 495 height 463
click at [613, 21] on input "Design Title" at bounding box center [622, 19] width 54 height 22
type input "Pj shorts"
type input "9.19"
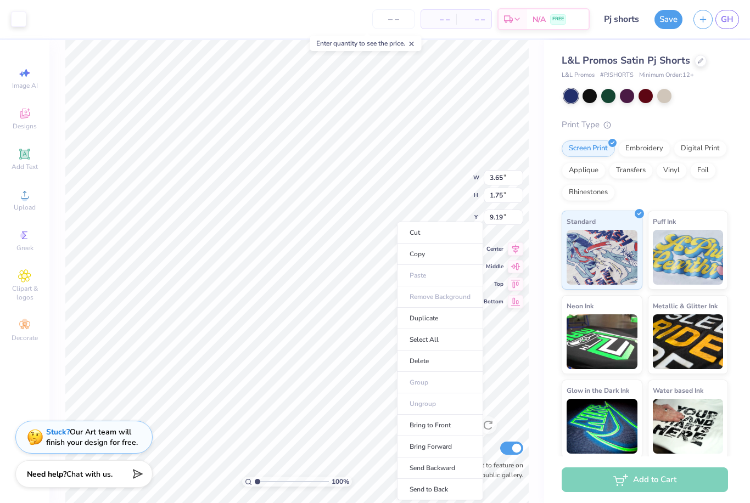
type input "3.84"
type input "1.84"
type input "9.13"
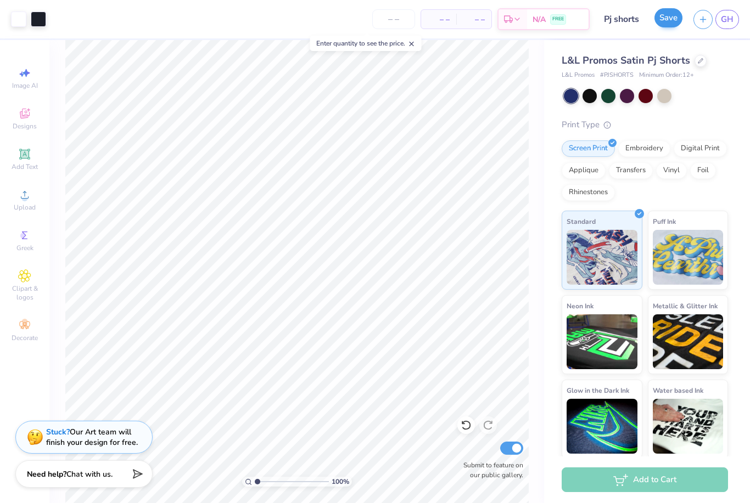
click at [669, 23] on button "Save" at bounding box center [668, 17] width 28 height 19
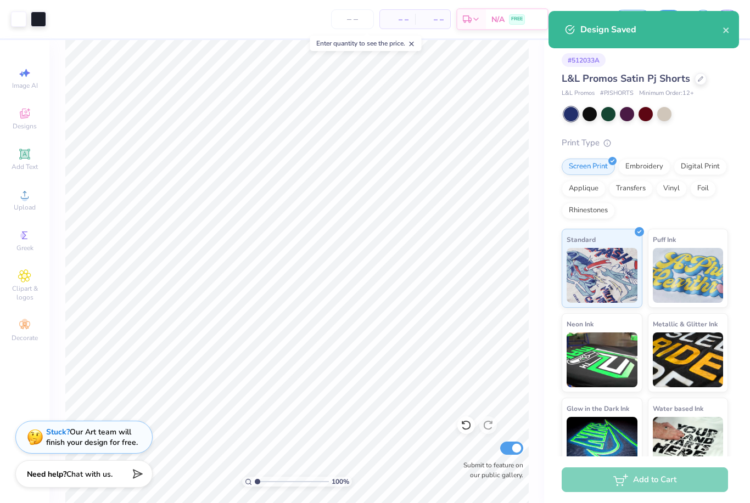
click at [718, 23] on div "Design Saved" at bounding box center [651, 29] width 142 height 13
click at [719, 31] on div "Design Saved" at bounding box center [651, 29] width 142 height 13
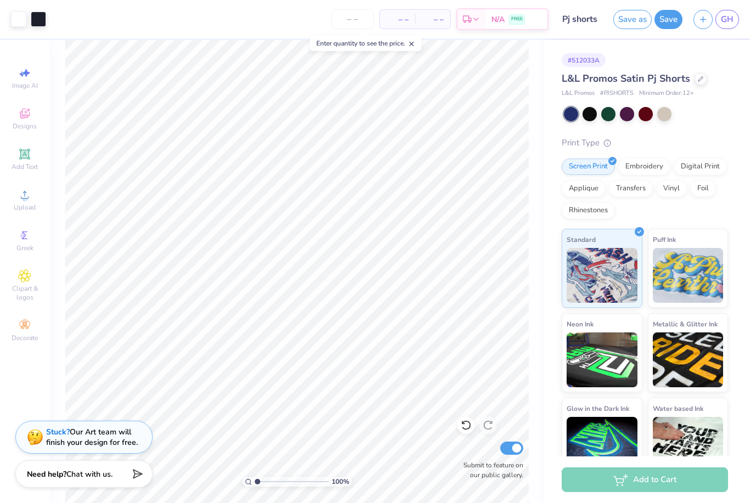
click at [729, 20] on div "Design Saved" at bounding box center [643, 34] width 195 height 50
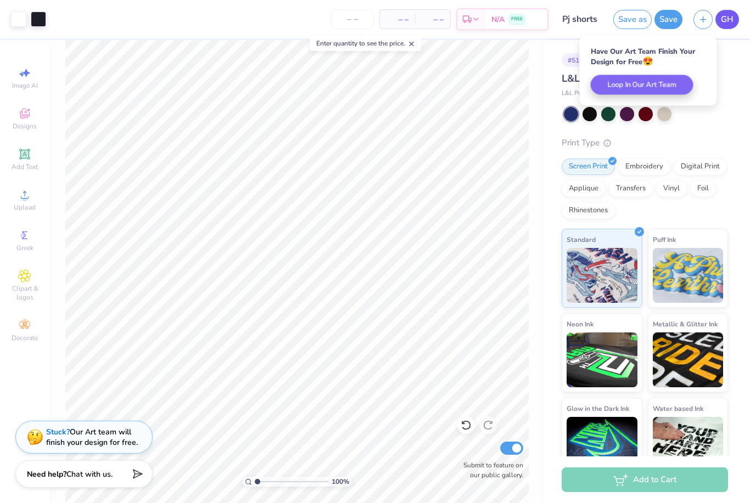
click at [726, 26] on link "GH" at bounding box center [727, 19] width 24 height 19
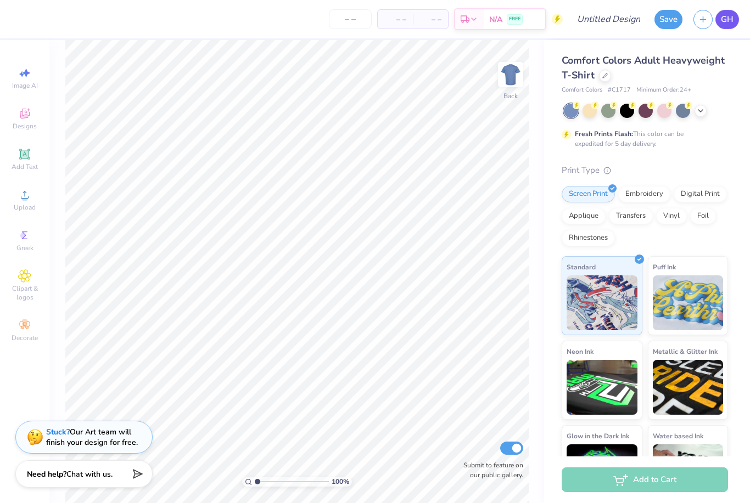
click at [726, 13] on span "GH" at bounding box center [727, 19] width 13 height 13
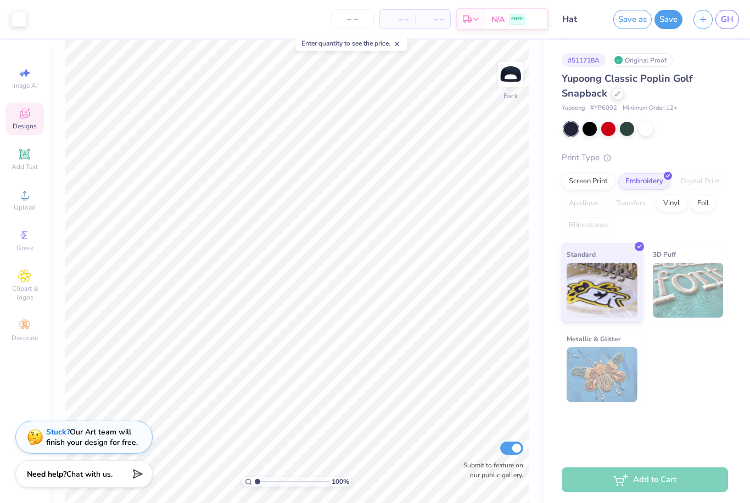
click at [29, 124] on span "Designs" at bounding box center [25, 126] width 24 height 9
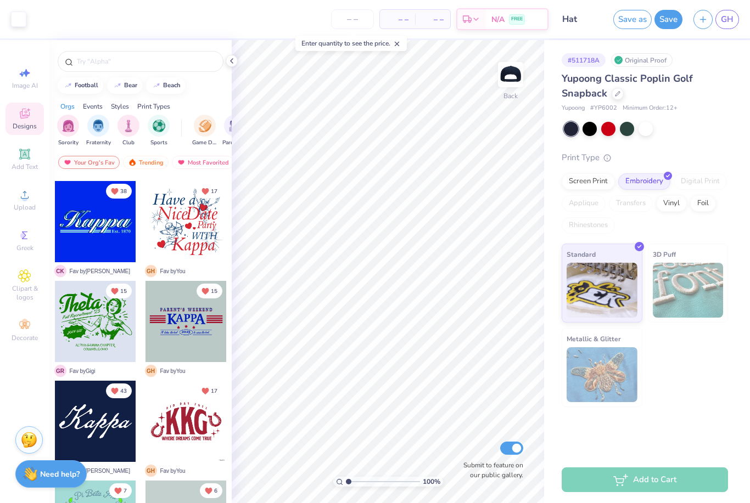
scroll to position [1796, 0]
click at [193, 325] on div at bounding box center [185, 321] width 81 height 81
click at [186, 321] on div at bounding box center [185, 321] width 81 height 81
click at [185, 326] on div at bounding box center [185, 321] width 81 height 81
click at [195, 333] on div at bounding box center [185, 321] width 81 height 81
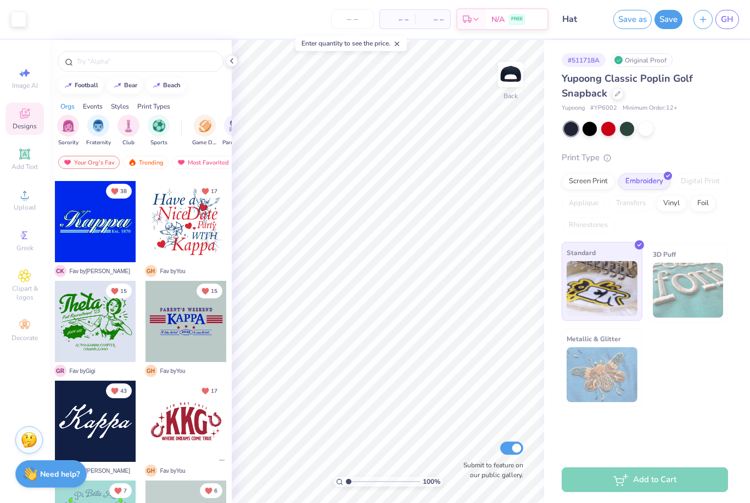
click at [604, 282] on img at bounding box center [602, 288] width 71 height 55
click at [596, 295] on img at bounding box center [602, 288] width 71 height 55
click at [593, 180] on div "Screen Print" at bounding box center [588, 180] width 53 height 16
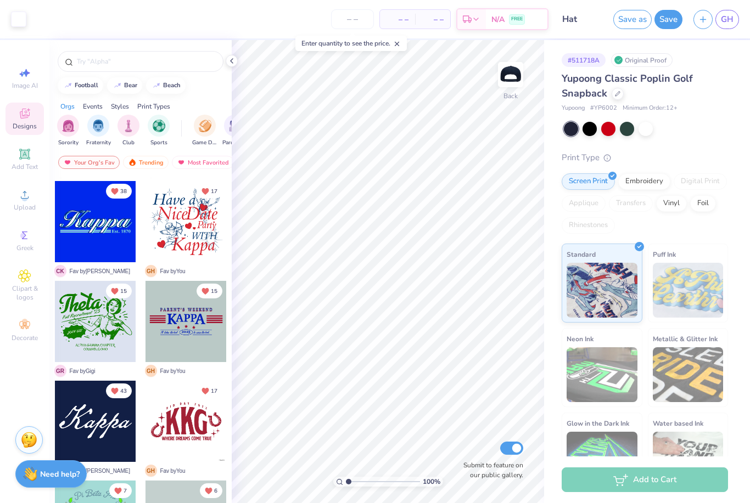
click at [184, 328] on div at bounding box center [185, 321] width 81 height 81
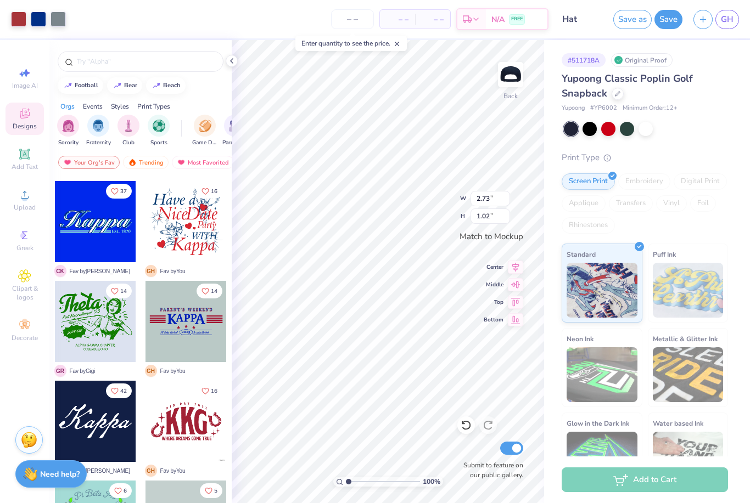
type input "3.32"
type input "1.87"
type input "2.73"
type input "1.02"
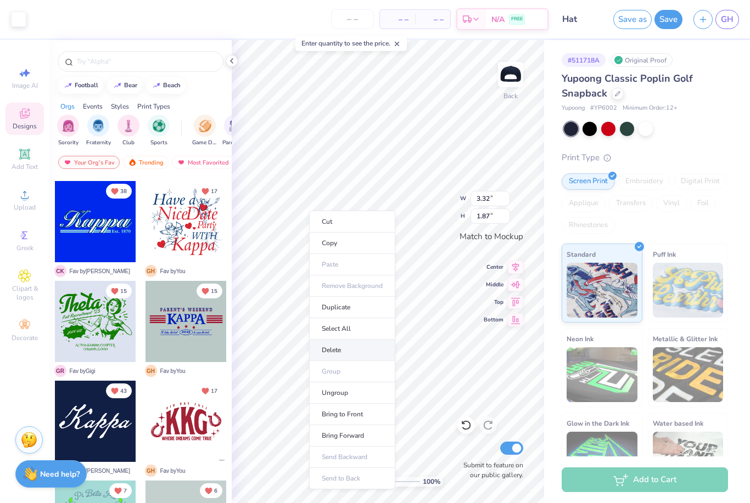
click at [345, 347] on li "Delete" at bounding box center [352, 350] width 86 height 21
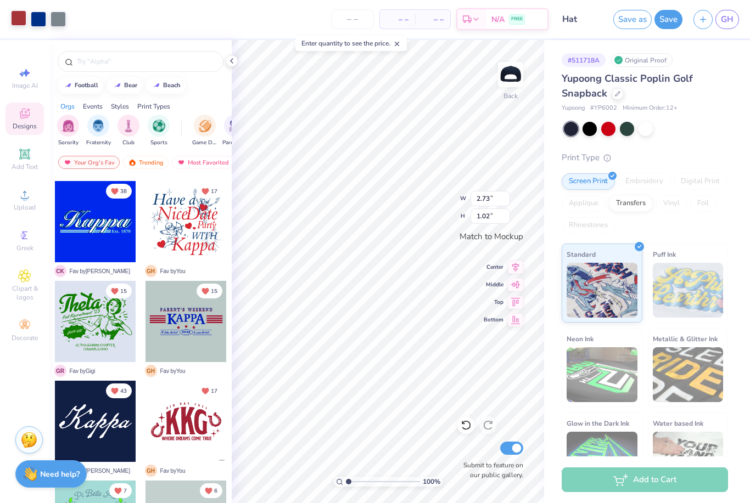
click at [18, 15] on div at bounding box center [18, 17] width 15 height 15
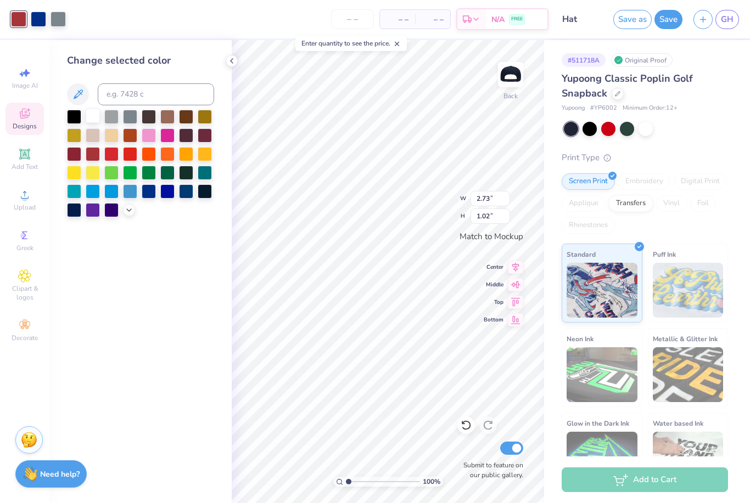
click at [94, 115] on div at bounding box center [93, 116] width 14 height 14
click at [42, 21] on div at bounding box center [38, 17] width 15 height 15
click at [91, 120] on div at bounding box center [93, 116] width 14 height 14
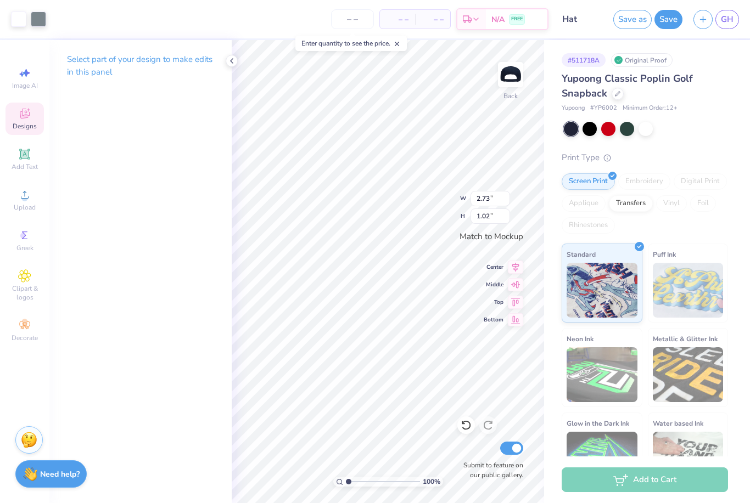
type input "1.95"
type input "0.14"
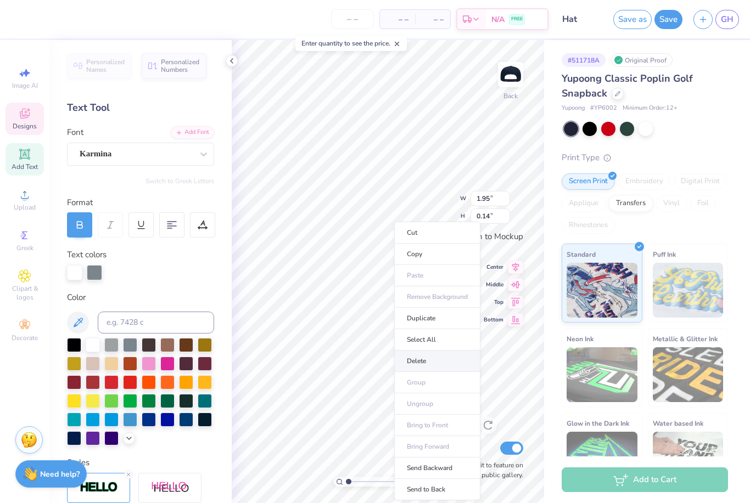
click at [416, 359] on li "Delete" at bounding box center [437, 361] width 86 height 21
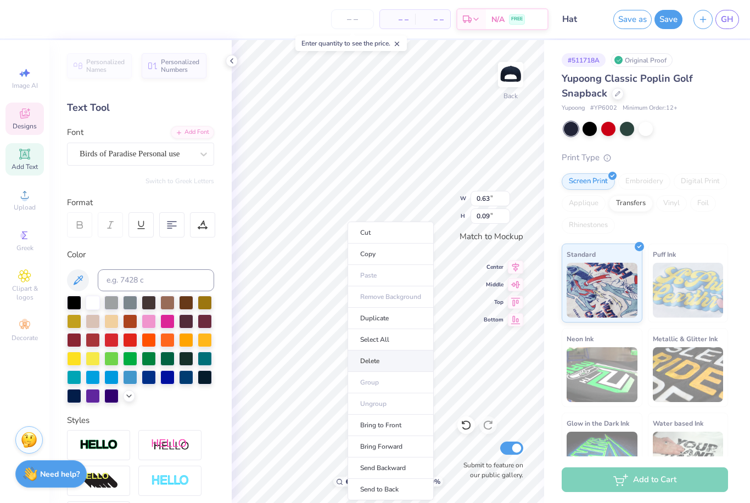
click at [384, 361] on li "Delete" at bounding box center [390, 361] width 86 height 21
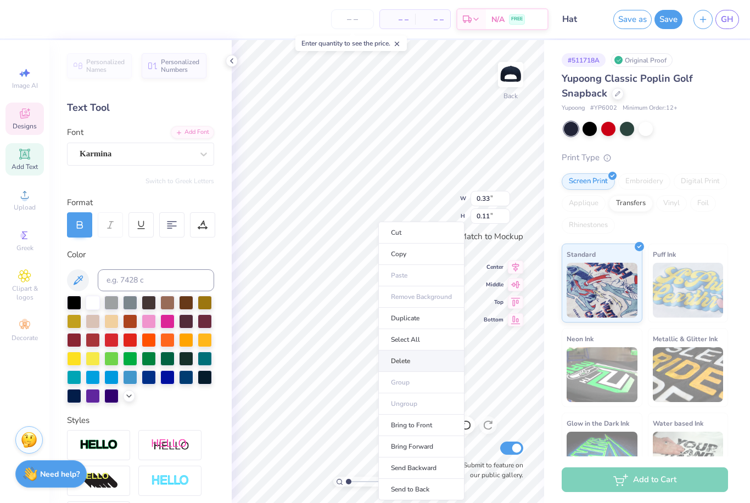
click at [398, 357] on li "Delete" at bounding box center [421, 361] width 86 height 21
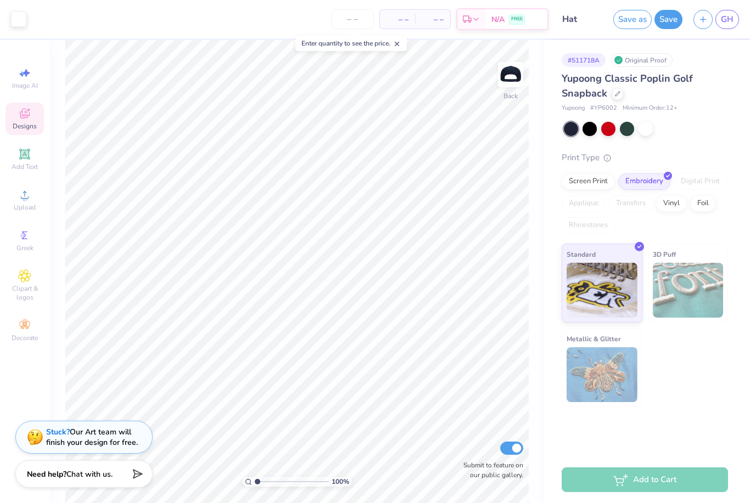
click at [25, 122] on div "Designs" at bounding box center [24, 119] width 38 height 32
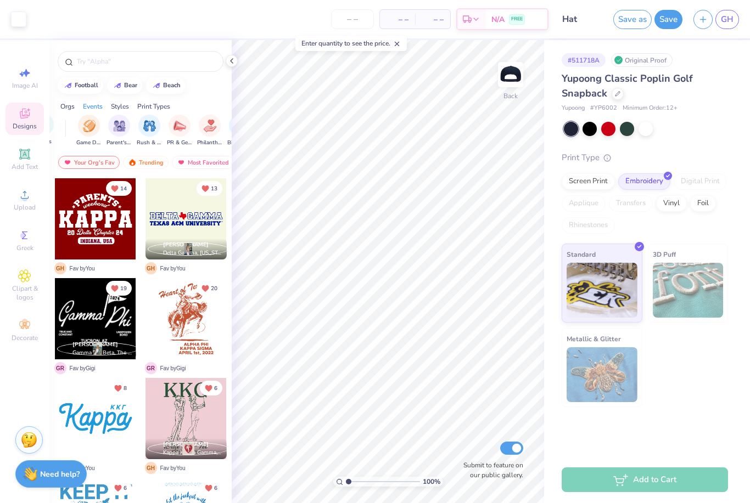
scroll to position [0, 158]
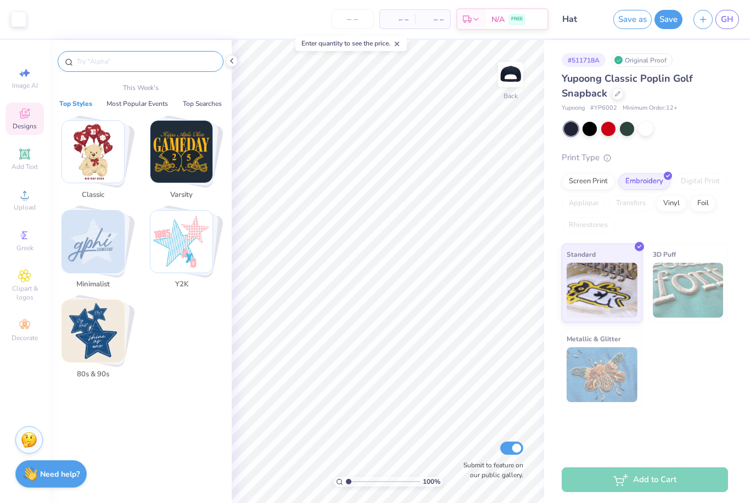
click at [122, 66] on input "text" at bounding box center [146, 61] width 141 height 11
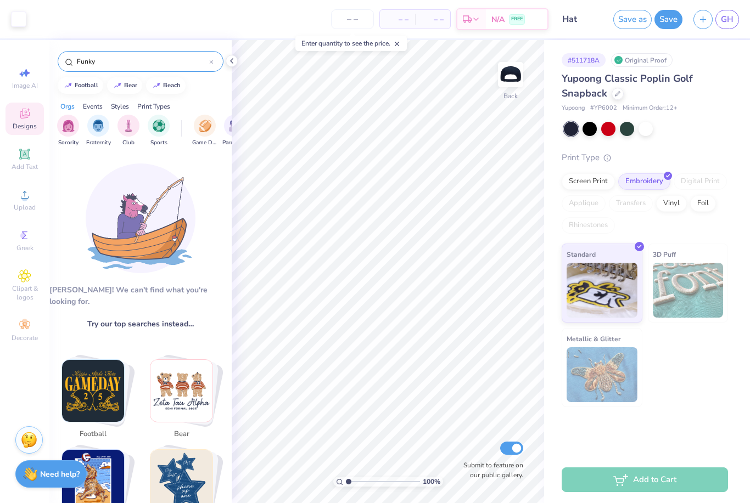
click at [208, 65] on input "Funky" at bounding box center [142, 61] width 133 height 11
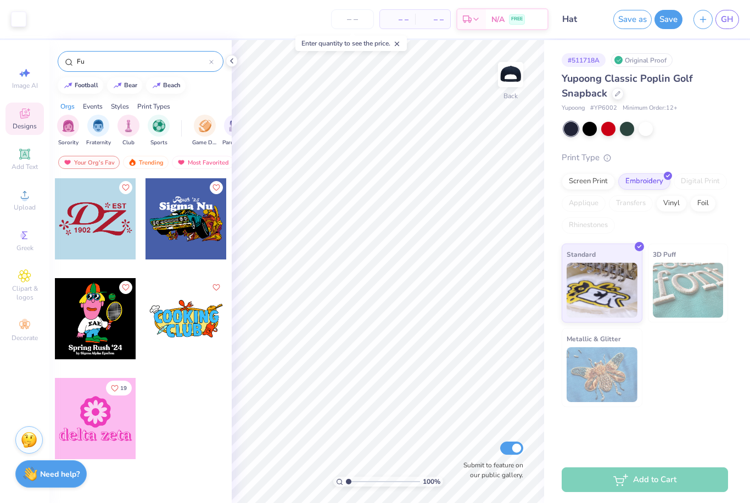
type input "F"
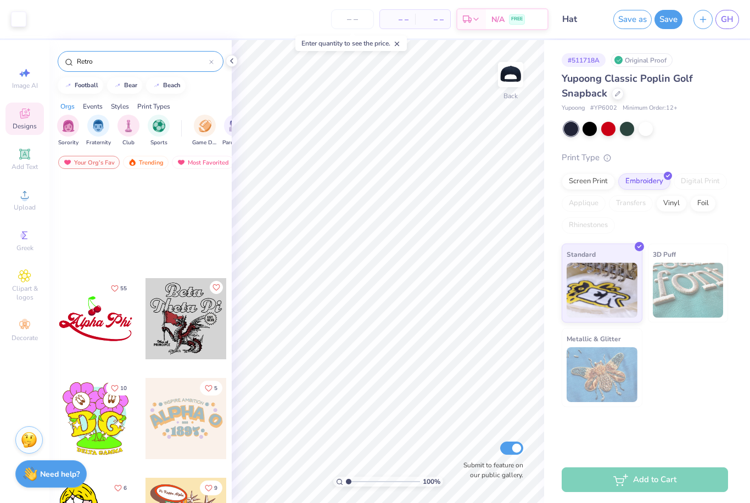
scroll to position [263, 0]
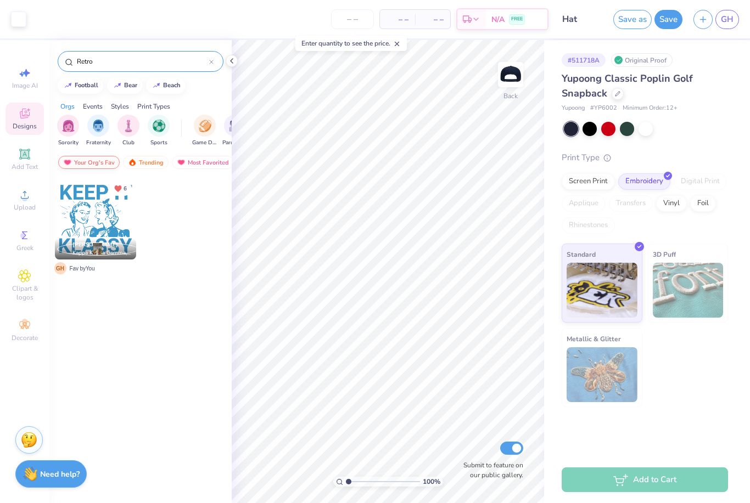
type input "Retro"
click at [82, 161] on div "Your Org's Fav" at bounding box center [88, 162] width 61 height 13
click at [98, 169] on div "Your Org's Fav" at bounding box center [88, 162] width 61 height 13
click at [86, 164] on div "Your Org's Fav" at bounding box center [88, 162] width 61 height 13
click at [70, 105] on div "Orgs" at bounding box center [67, 107] width 14 height 10
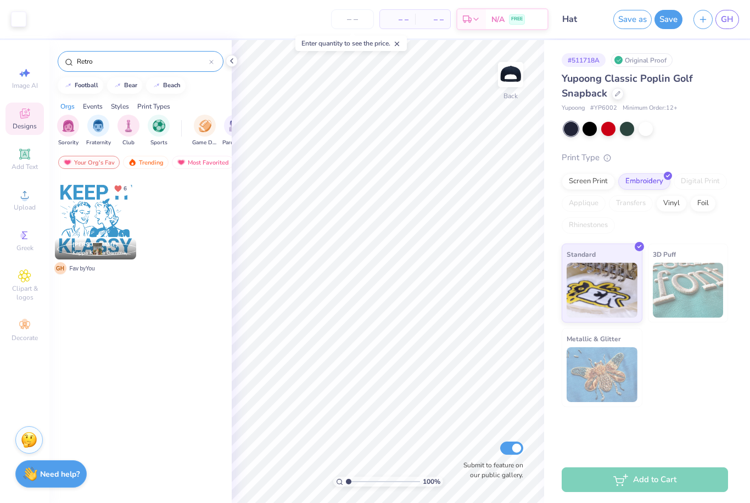
click at [95, 105] on div "Events" at bounding box center [93, 107] width 20 height 10
click at [72, 108] on div "Orgs" at bounding box center [67, 107] width 14 height 10
click at [127, 111] on div "Styles" at bounding box center [120, 107] width 18 height 10
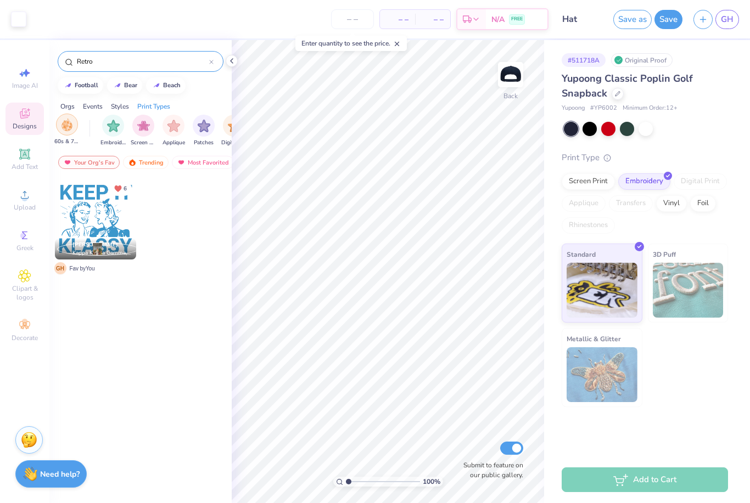
click at [70, 126] on img "filter for 60s & 70s" at bounding box center [67, 125] width 12 height 13
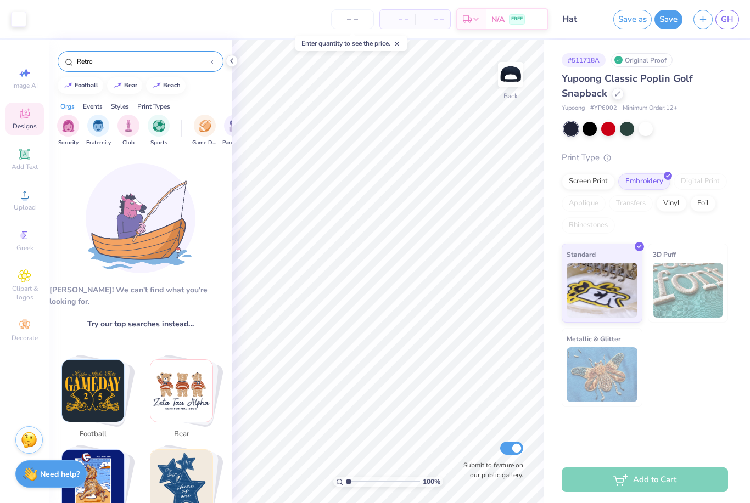
scroll to position [0, 0]
click at [25, 159] on icon at bounding box center [24, 154] width 10 height 10
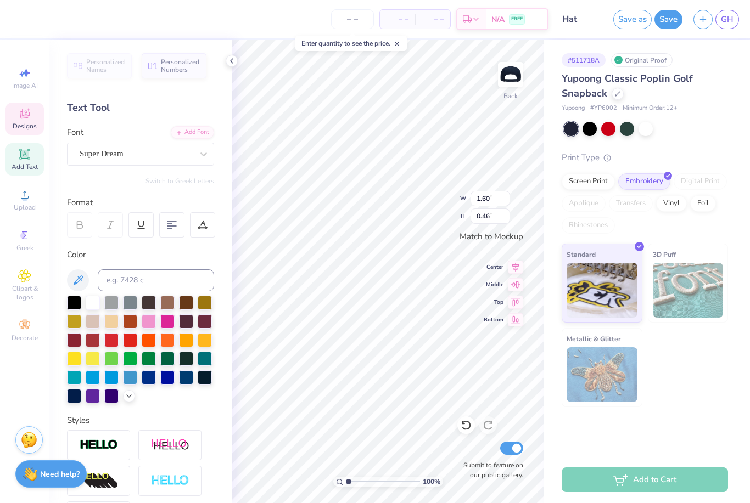
click at [27, 120] on icon at bounding box center [24, 113] width 13 height 13
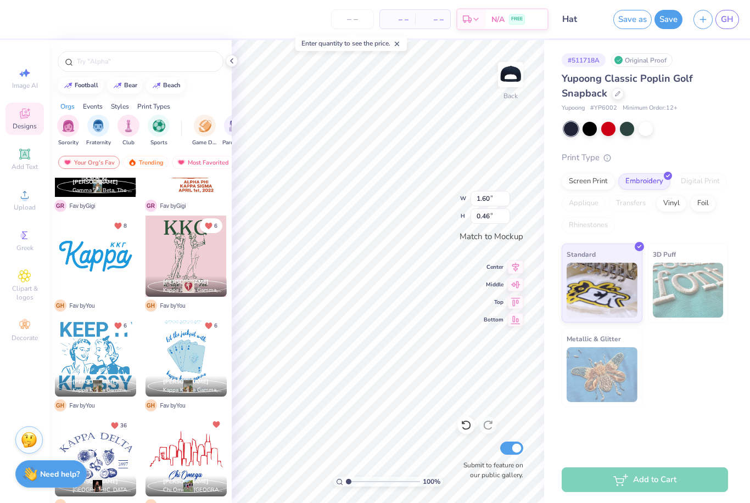
scroll to position [459, 0]
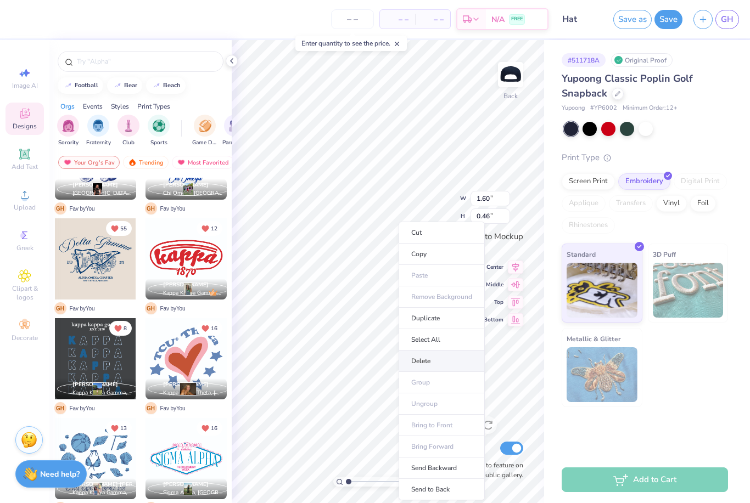
click at [423, 356] on li "Delete" at bounding box center [442, 361] width 86 height 21
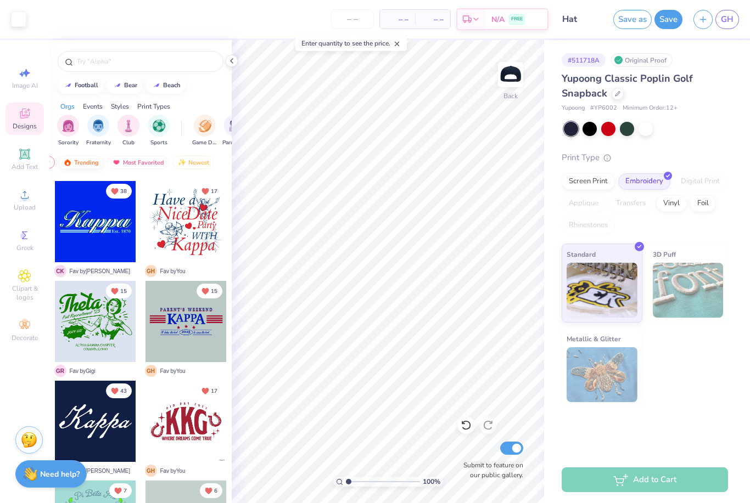
scroll to position [0, 64]
click at [93, 164] on div "Trending" at bounding box center [82, 162] width 46 height 13
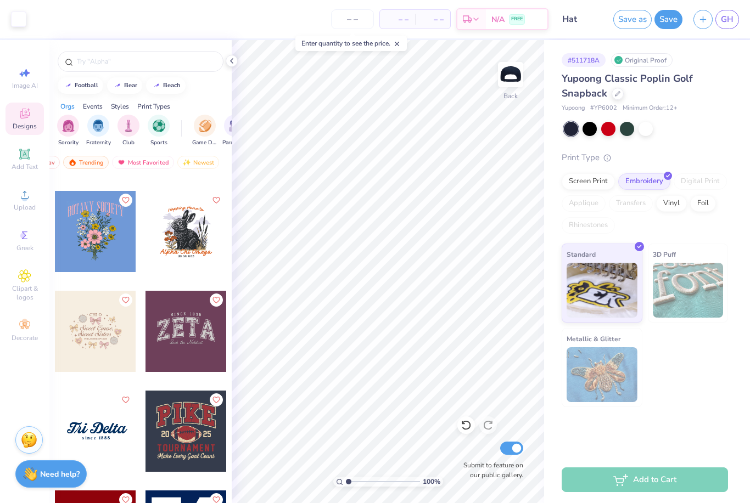
scroll to position [12436, 0]
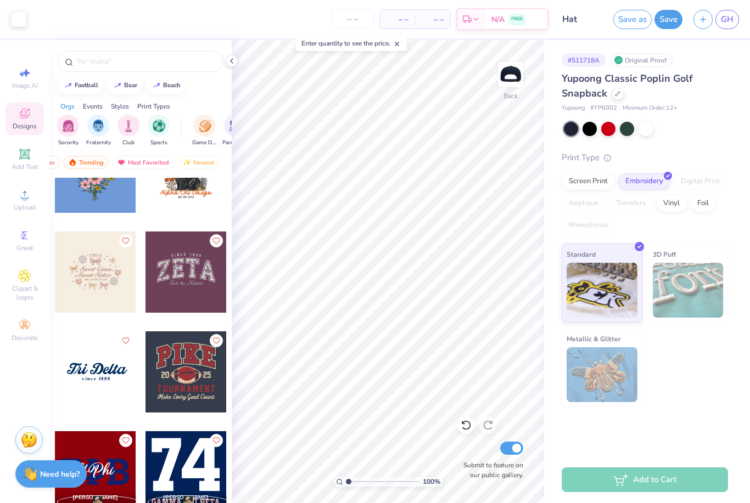
click at [111, 380] on div at bounding box center [95, 372] width 81 height 81
type input "0.43"
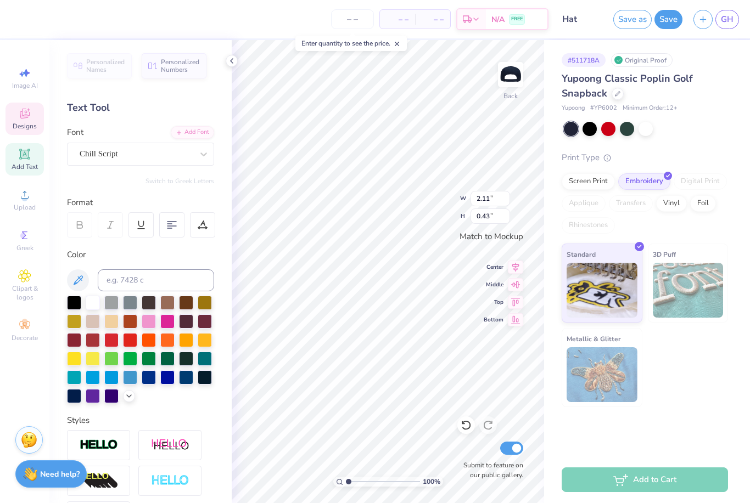
scroll to position [1, 0]
type textarea "T"
type textarea "K"
type textarea "[US_STATE] Kappa"
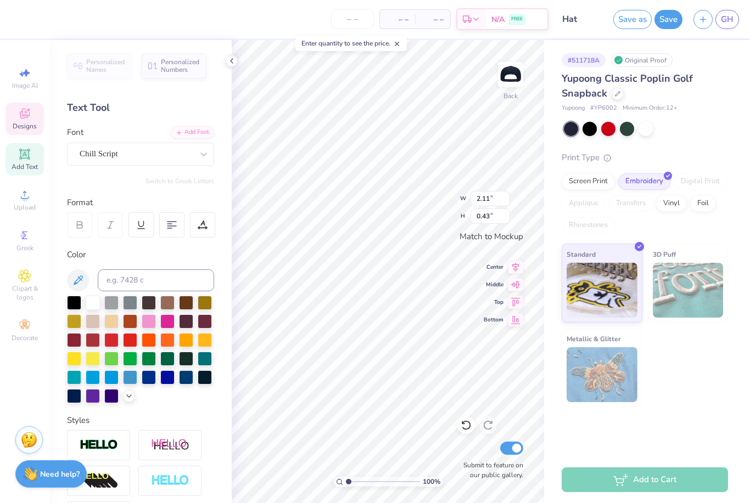
type input "3.33"
type input "1.87"
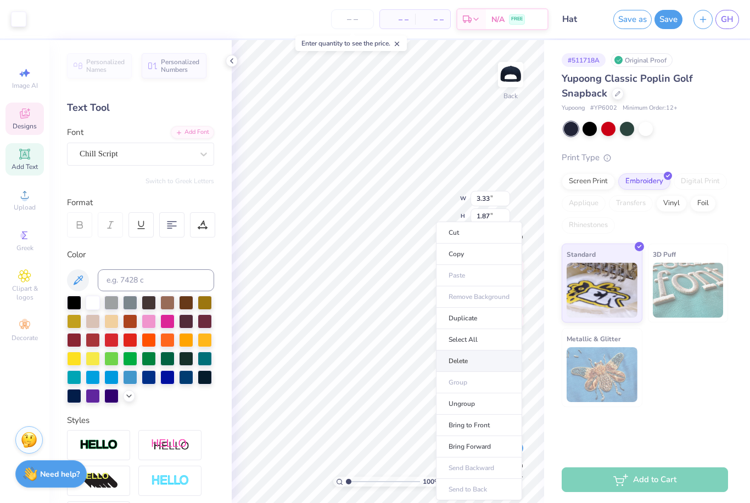
click at [459, 362] on li "Delete" at bounding box center [479, 361] width 86 height 21
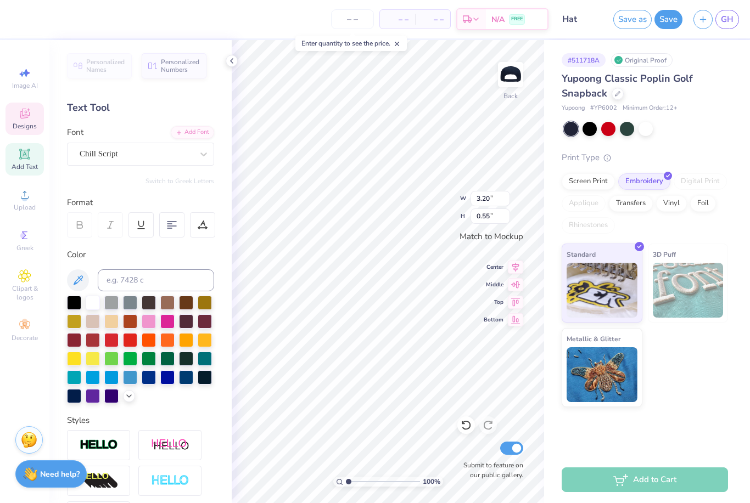
scroll to position [1, 0]
type input "0.96"
type input "0.13"
click at [25, 20] on div "– – Per Item – – Total Est. Delivery N/A FREE" at bounding box center [282, 19] width 532 height 38
type input "3.20"
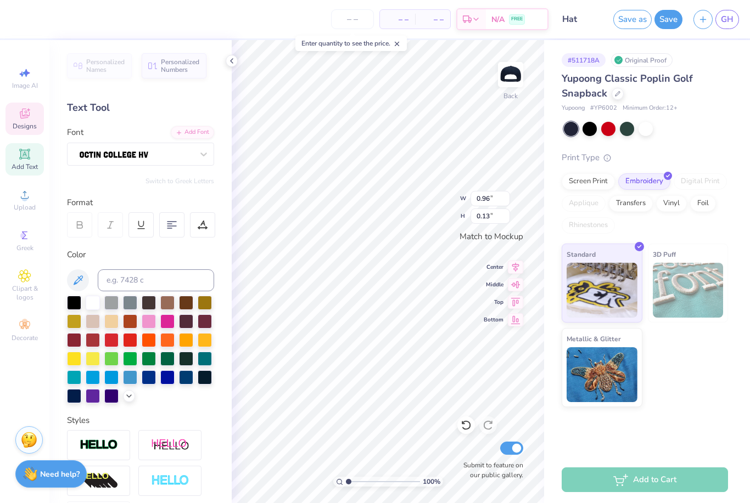
type input "0.55"
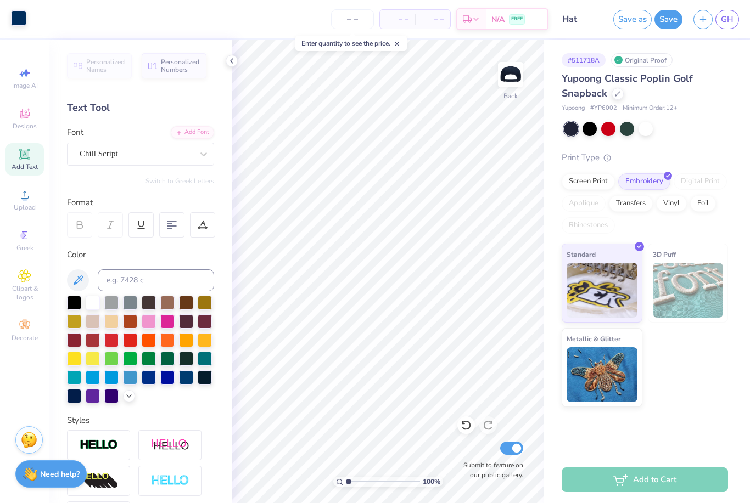
click at [23, 24] on div at bounding box center [18, 17] width 15 height 15
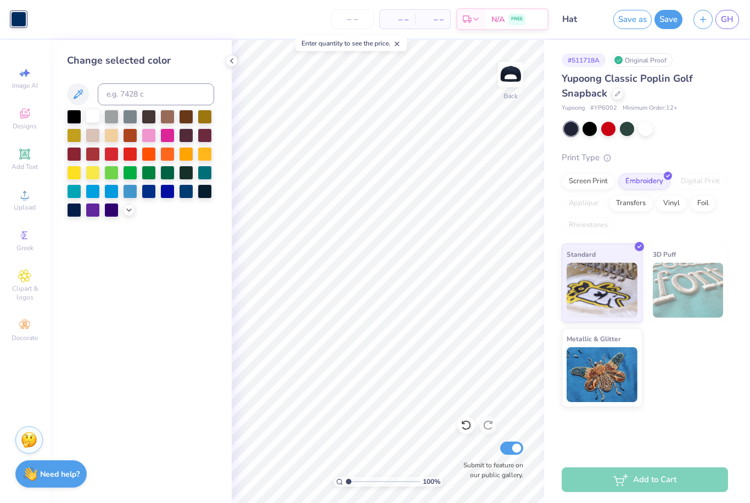
click at [91, 114] on div at bounding box center [93, 116] width 14 height 14
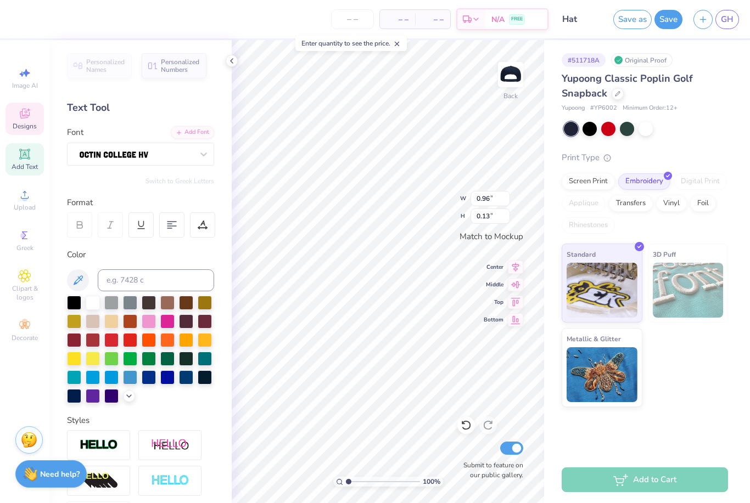
scroll to position [1, 2]
type textarea "since [DATE]"
type input "3.93"
type input "0.68"
type input "1.36"
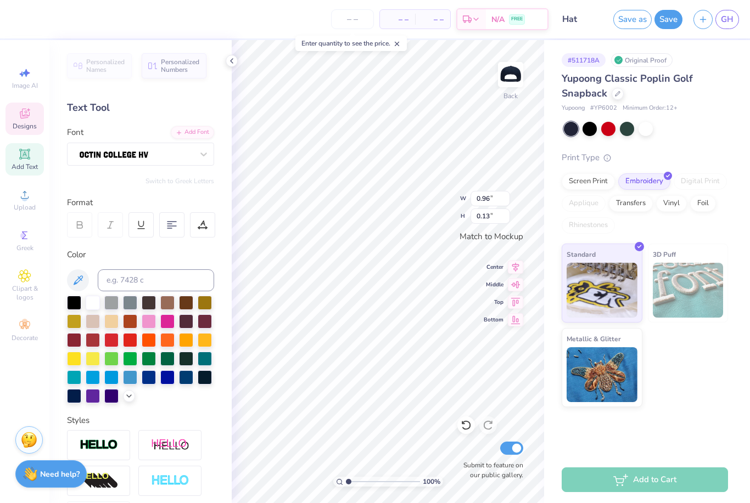
type input "0.18"
type input "3.93"
type input "0.68"
type input "4.06"
type input "0.70"
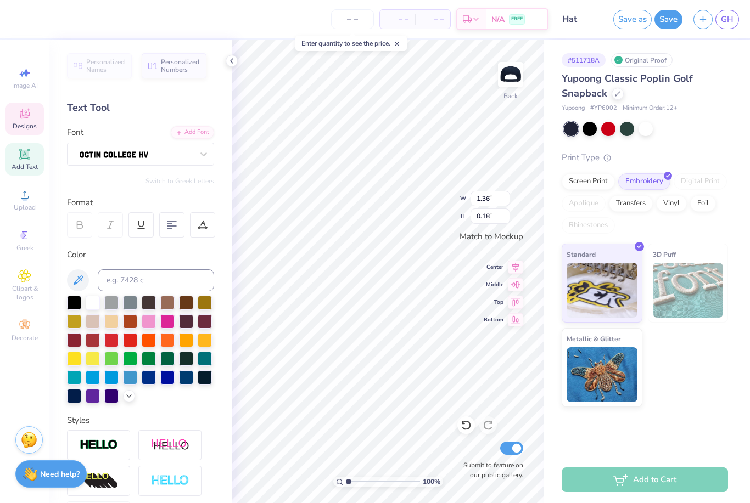
type input "1.36"
type input "0.18"
click at [719, 122] on div at bounding box center [646, 129] width 164 height 14
click at [233, 61] on icon at bounding box center [231, 61] width 9 height 9
click at [234, 65] on div at bounding box center [232, 61] width 12 height 12
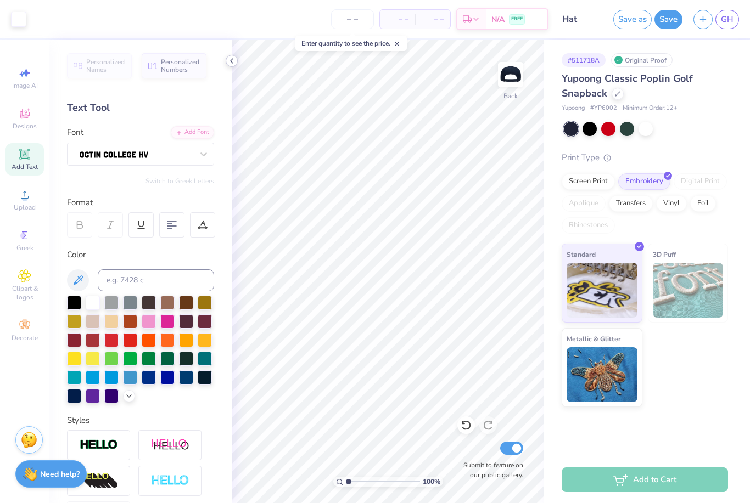
click at [236, 59] on icon at bounding box center [231, 61] width 9 height 9
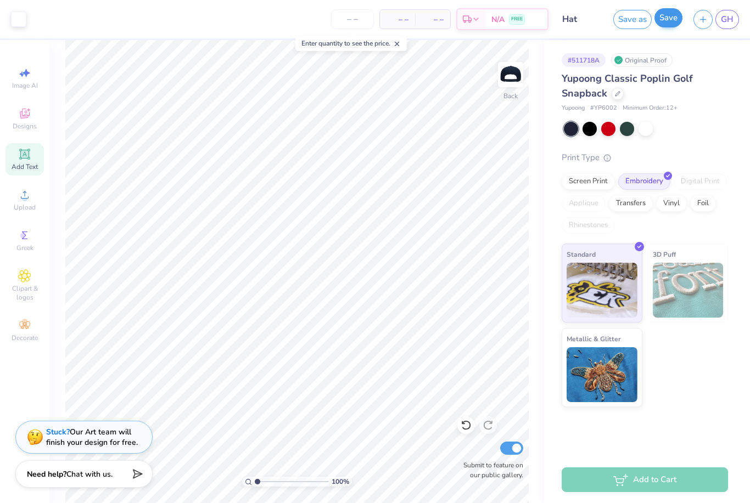
click at [669, 15] on button "Save" at bounding box center [668, 17] width 28 height 19
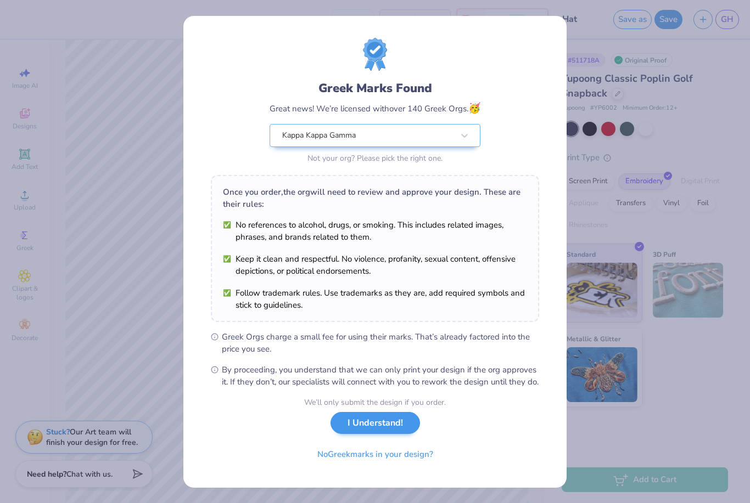
click at [394, 435] on button "I Understand!" at bounding box center [374, 423] width 89 height 23
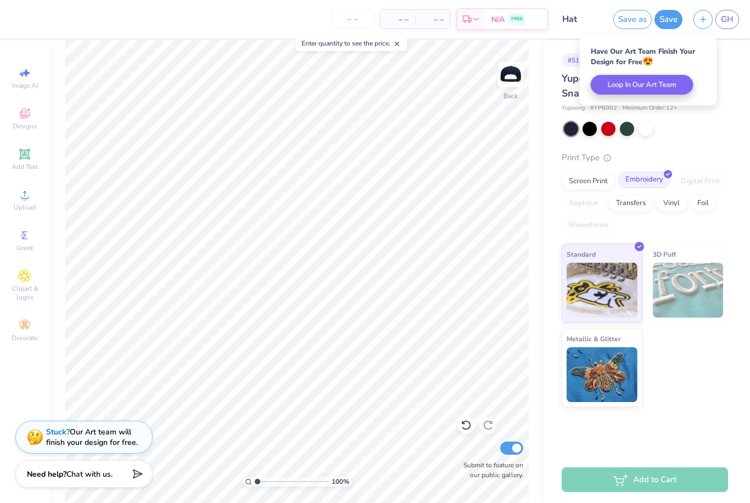
click at [642, 176] on div "Embroidery" at bounding box center [644, 180] width 52 height 16
click at [722, 115] on div "Yupoong Classic Poplin Golf Snapback Yupoong # YP6002 Minimum Order: 12 + Print…" at bounding box center [645, 239] width 166 height 336
click at [727, 137] on div "Yupoong Classic Poplin Golf Snapback Yupoong # YP6002 Minimum Order: 12 + Print…" at bounding box center [645, 239] width 166 height 336
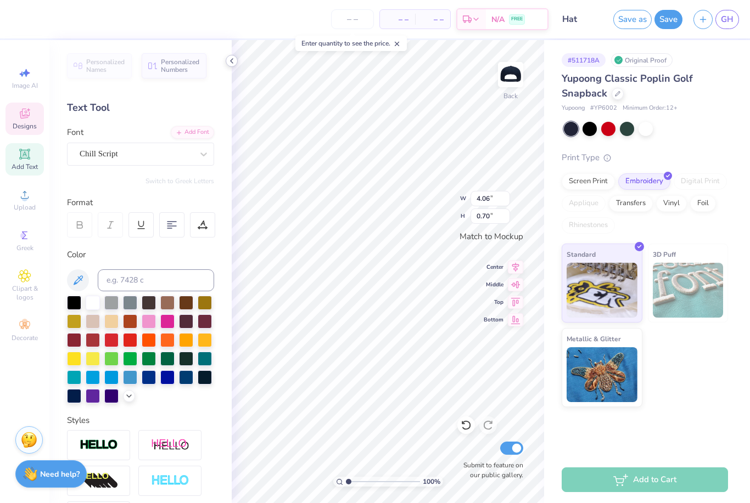
click at [232, 58] on icon at bounding box center [231, 61] width 9 height 9
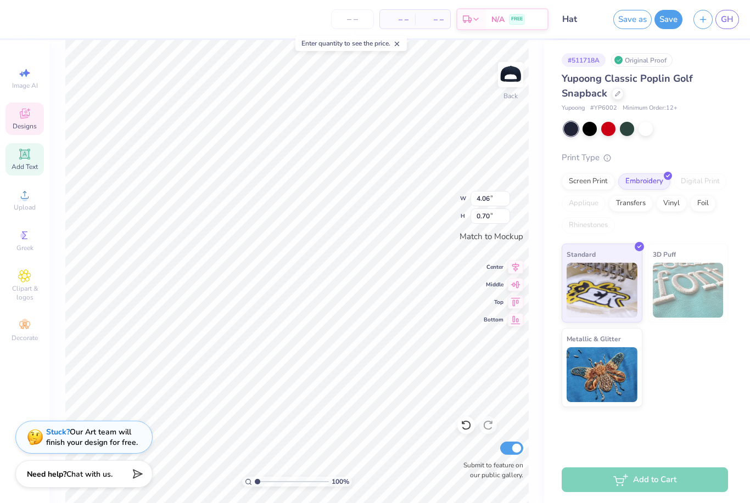
type input "4.46"
type input "0.77"
click at [665, 21] on button "Save" at bounding box center [668, 17] width 28 height 19
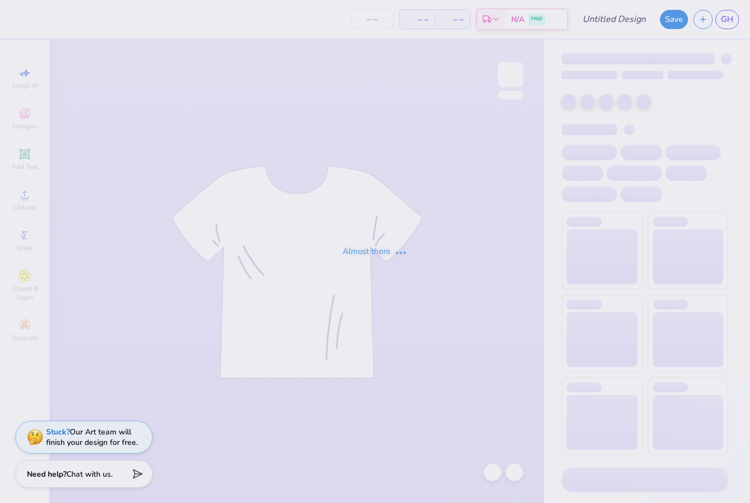
type input "Hat"
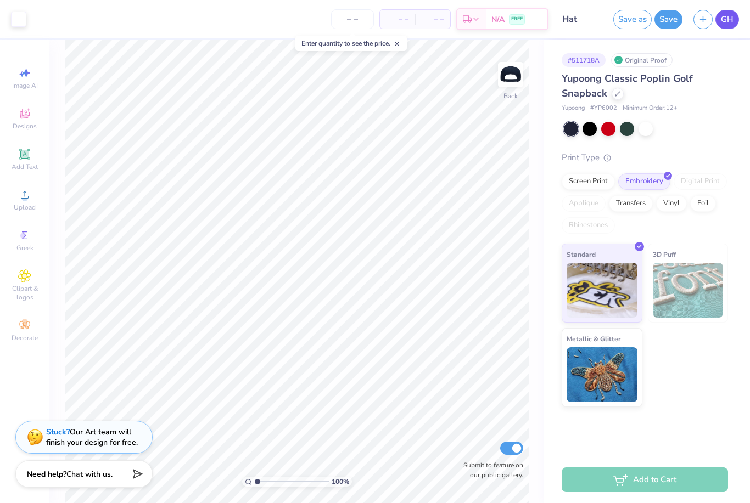
click at [737, 21] on link "GH" at bounding box center [727, 19] width 24 height 19
